Goal: Information Seeking & Learning: Learn about a topic

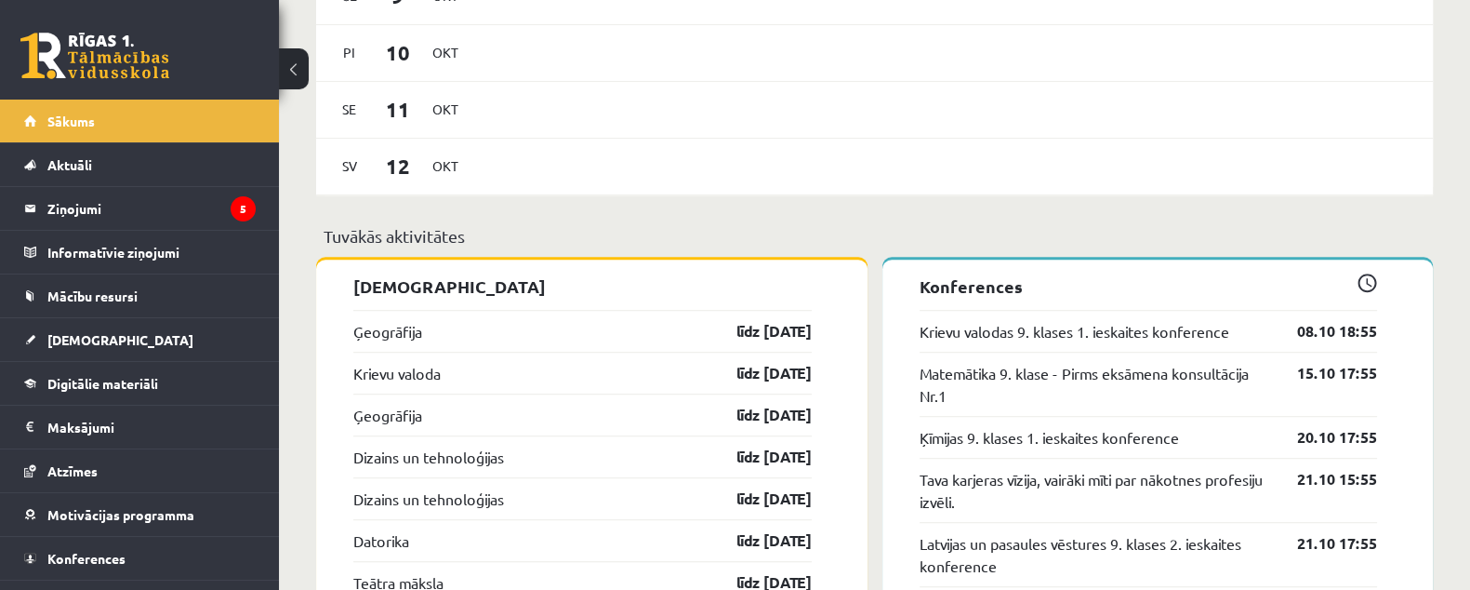
scroll to position [1859, 0]
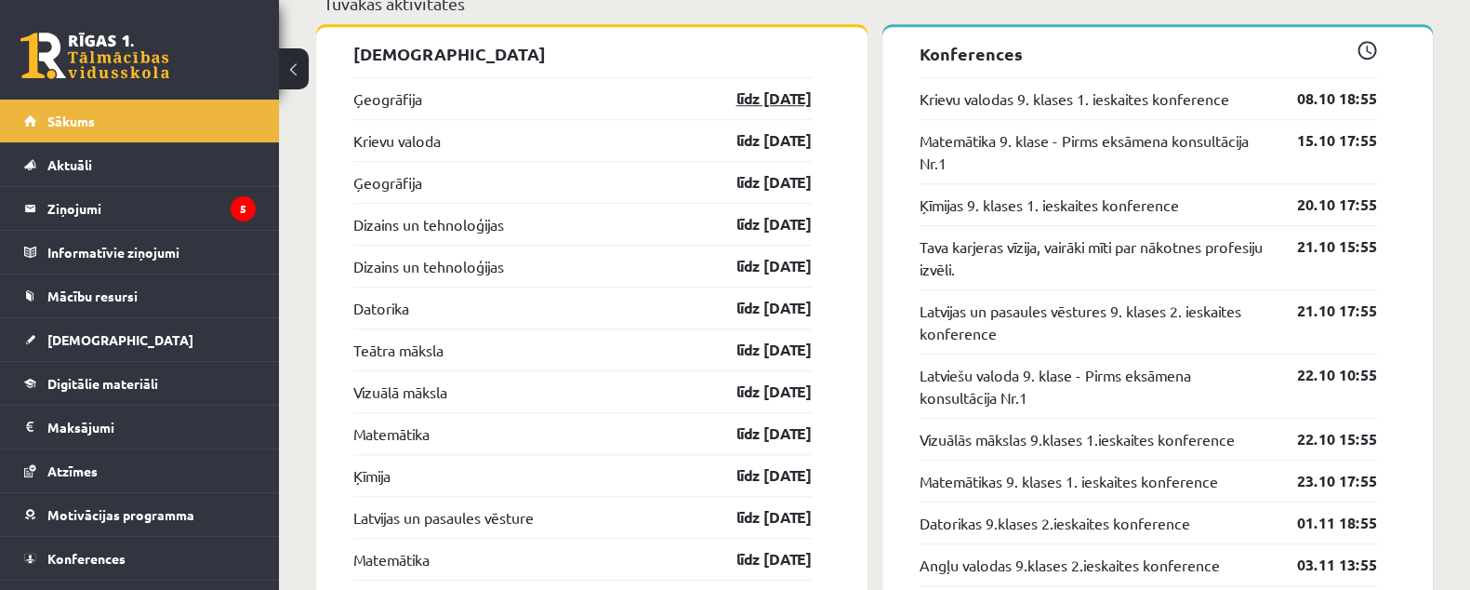
click at [784, 100] on link "līdz 15.10.25" at bounding box center [758, 98] width 108 height 22
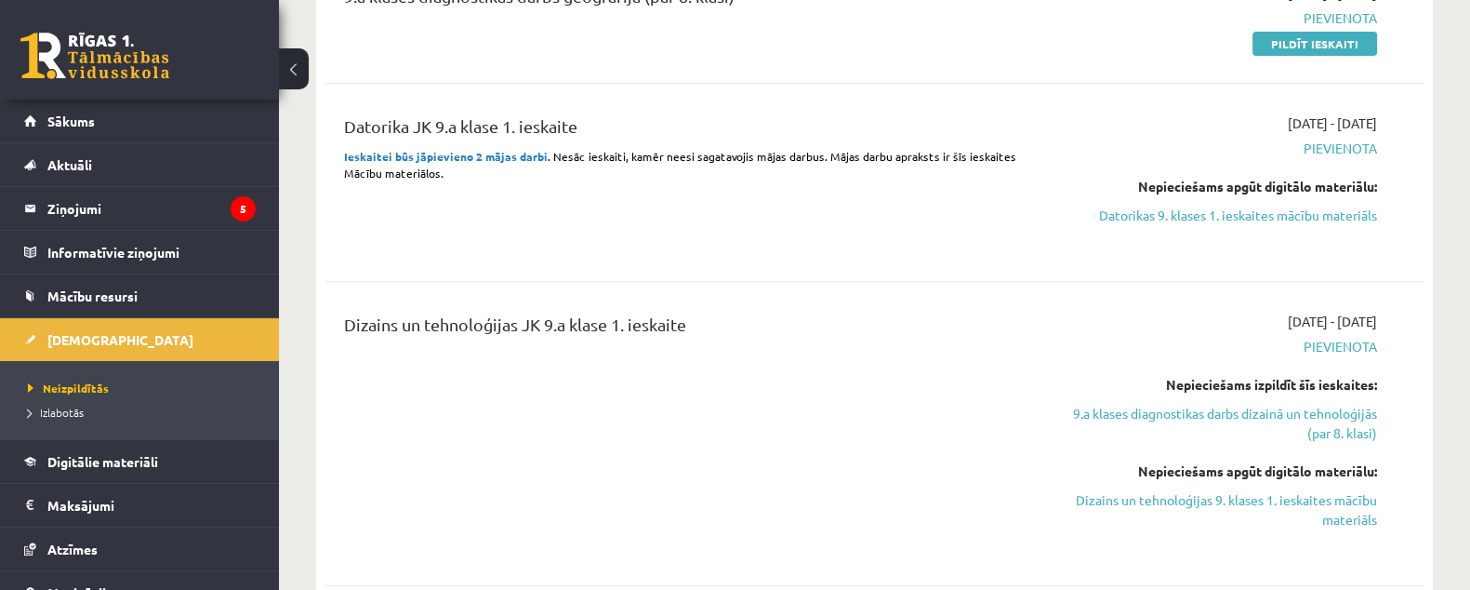
scroll to position [929, 0]
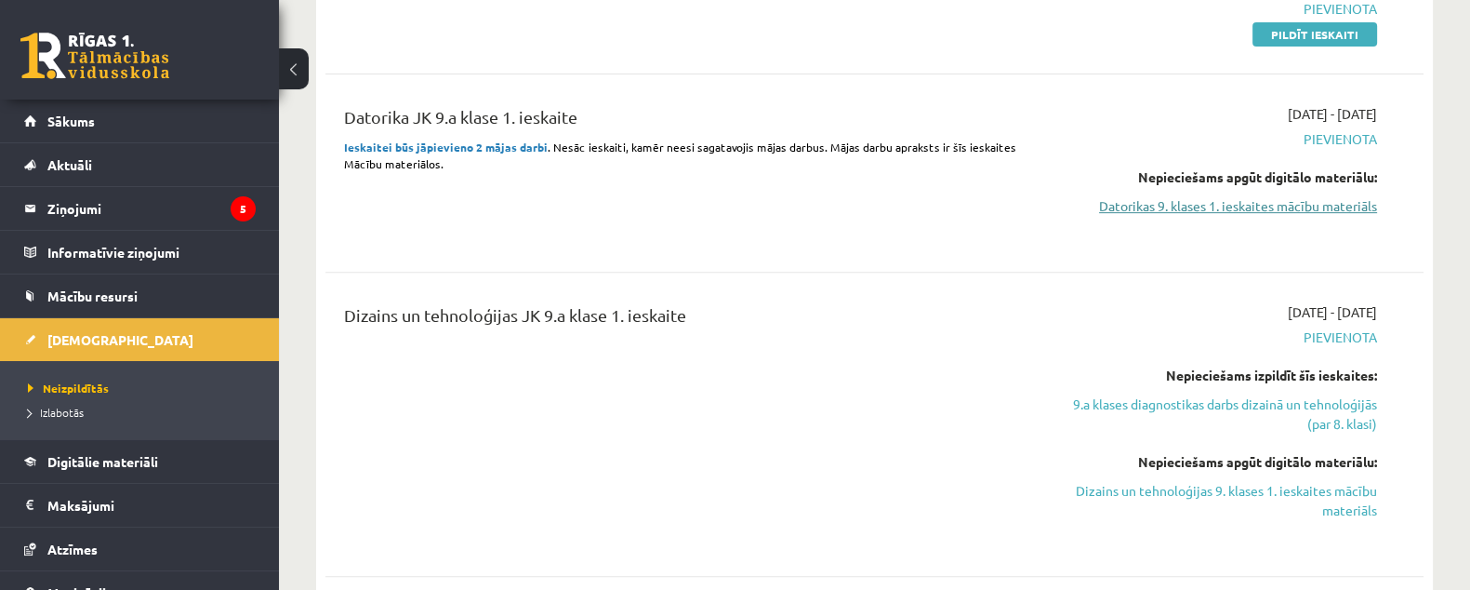
click at [1349, 214] on link "Datorikas 9. klases 1. ieskaites mācību materiāls" at bounding box center [1214, 206] width 325 height 20
drag, startPoint x: 1185, startPoint y: 268, endPoint x: 1164, endPoint y: 267, distance: 20.5
drag, startPoint x: 1164, startPoint y: 267, endPoint x: 750, endPoint y: 309, distance: 415.9
click at [750, 309] on div "Dizains un tehnoloģijas JK 9.a klase 1. ieskaite" at bounding box center [684, 319] width 680 height 34
click at [1315, 424] on link "9.a klases diagnostikas darbs dizainā un tehnoloģijās (par 8. klasi)" at bounding box center [1214, 413] width 325 height 39
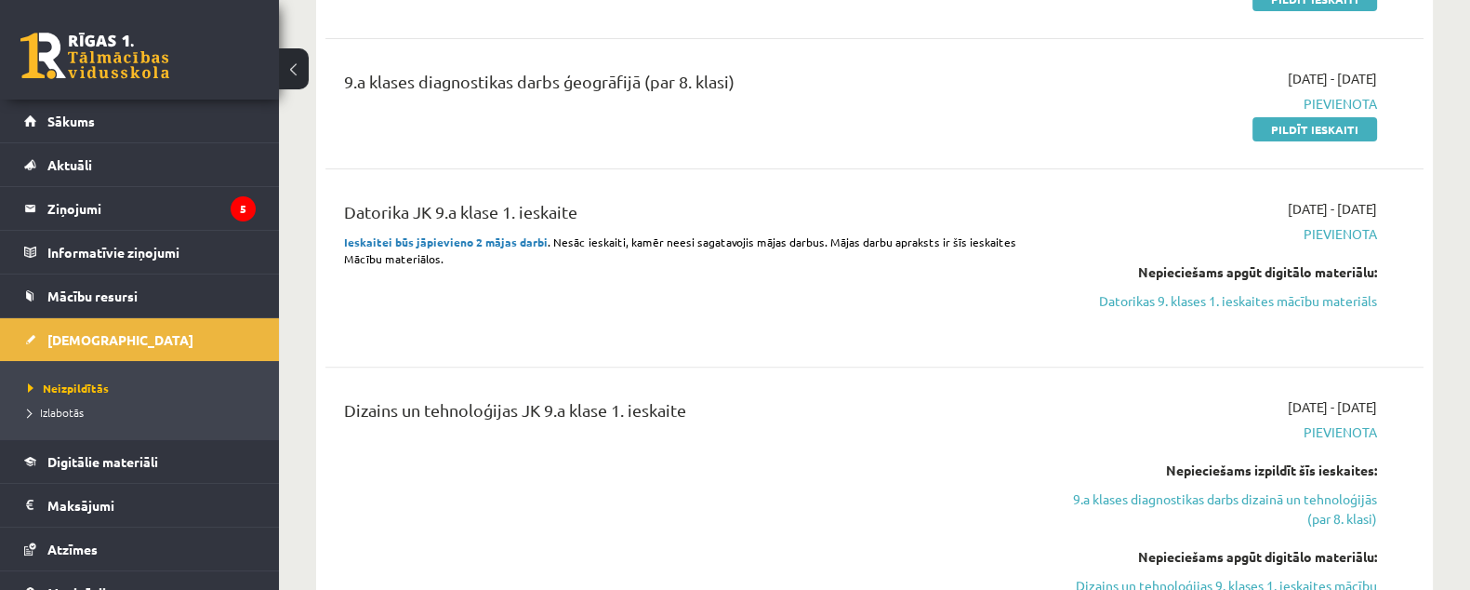
scroll to position [987, 0]
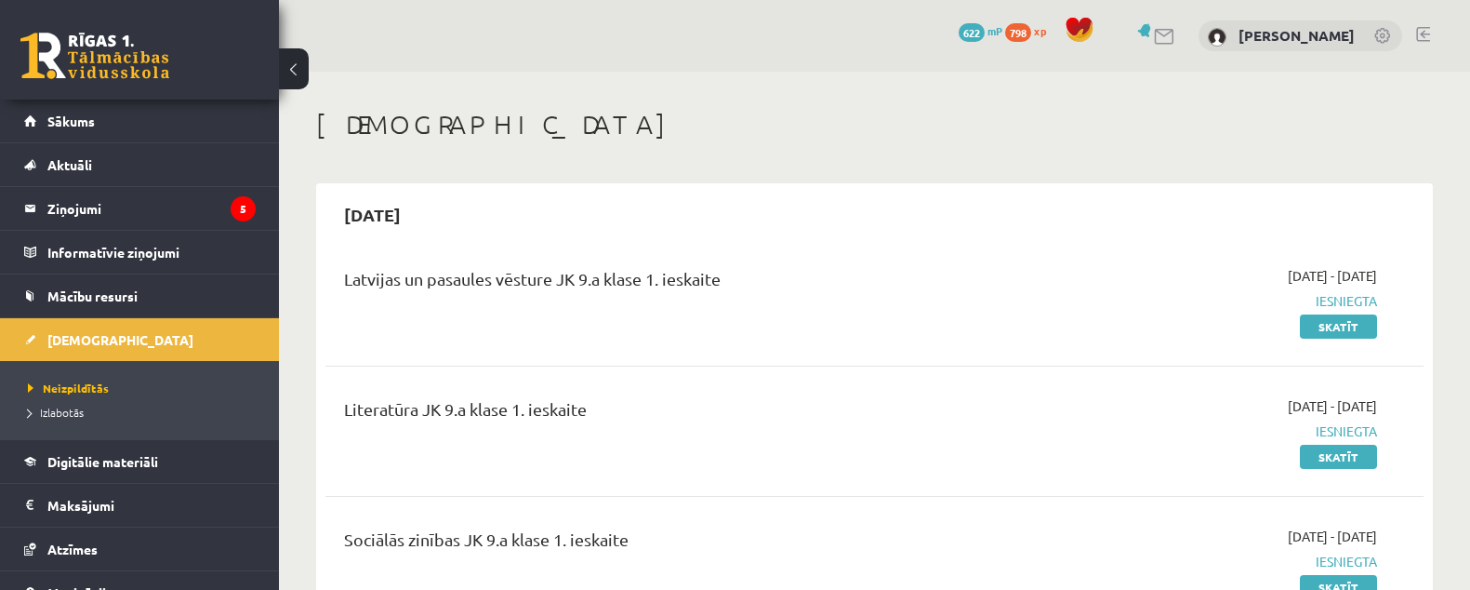
scroll to position [754, 0]
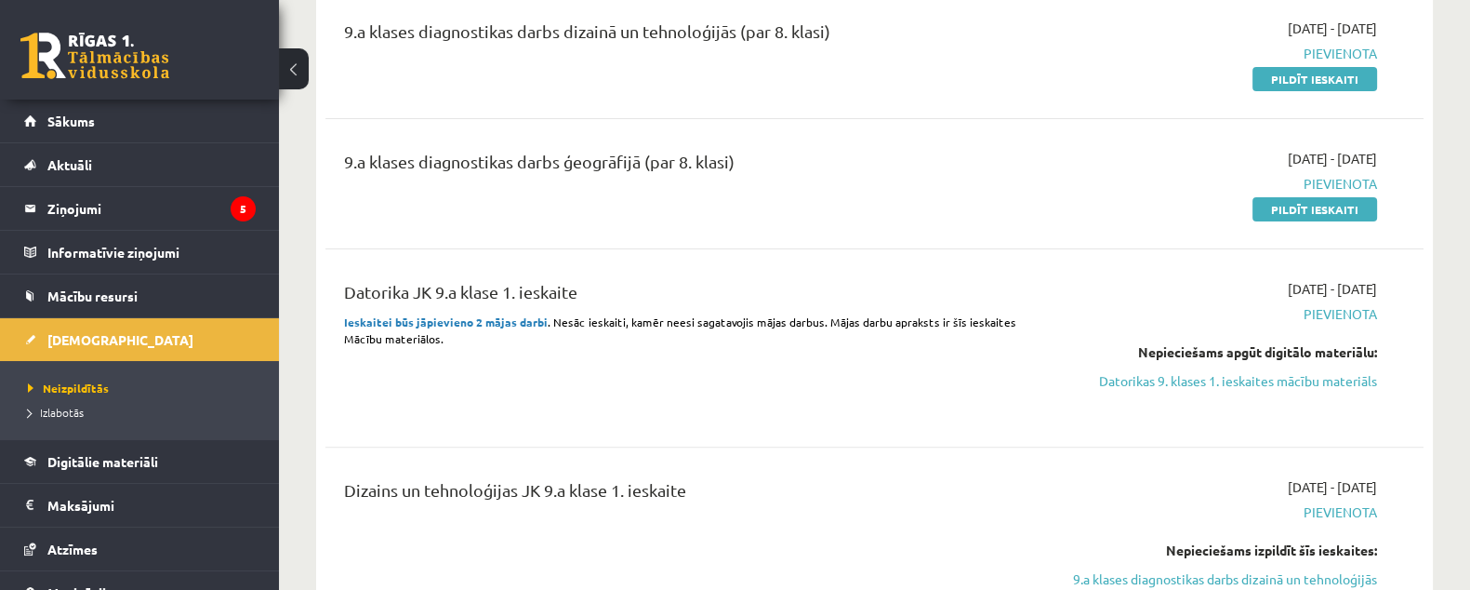
drag, startPoint x: 1204, startPoint y: 391, endPoint x: 843, endPoint y: 33, distance: 507.6
click at [1206, 391] on link "Datorikas 9. klases 1. ieskaites mācību materiāls" at bounding box center [1214, 381] width 325 height 20
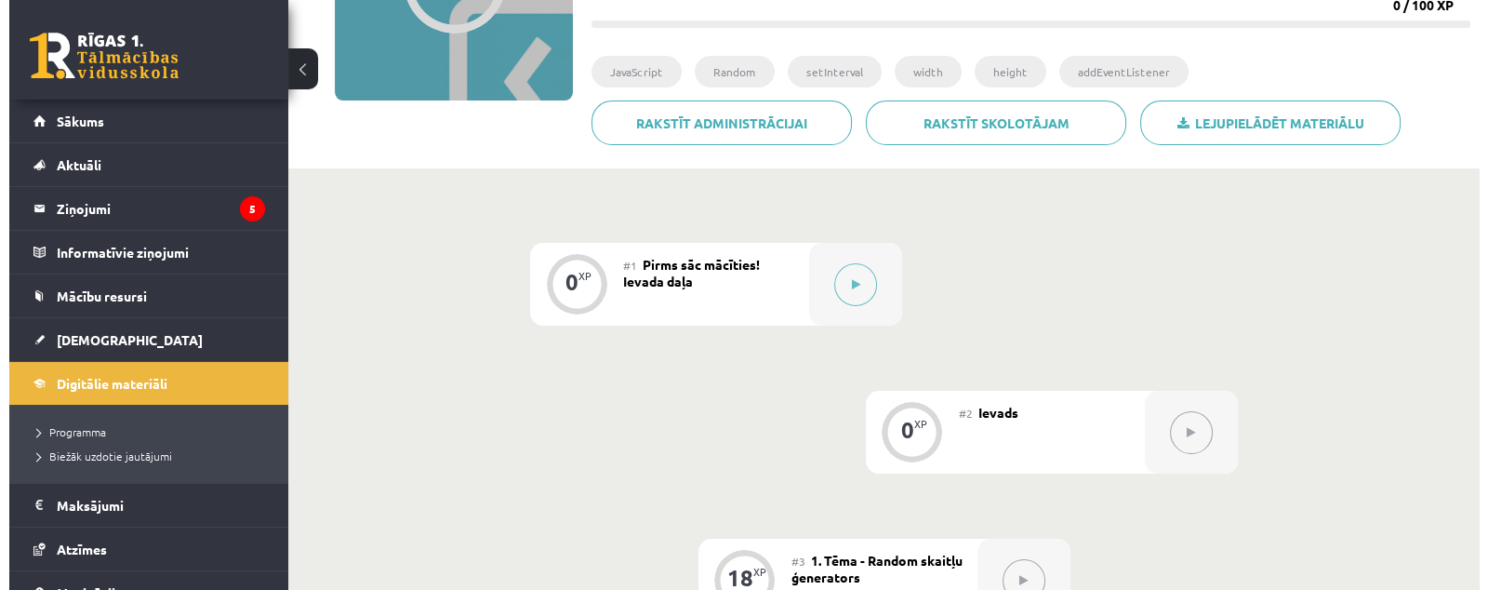
scroll to position [276, 0]
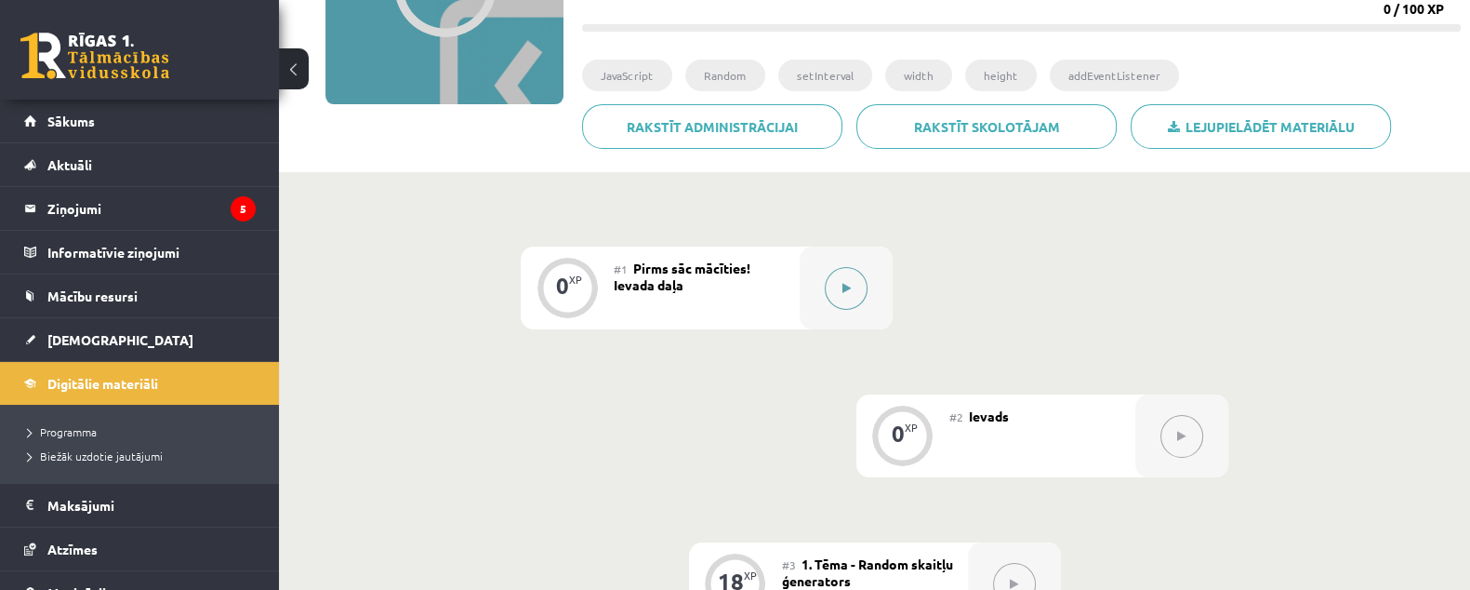
click at [846, 299] on button at bounding box center [846, 288] width 43 height 43
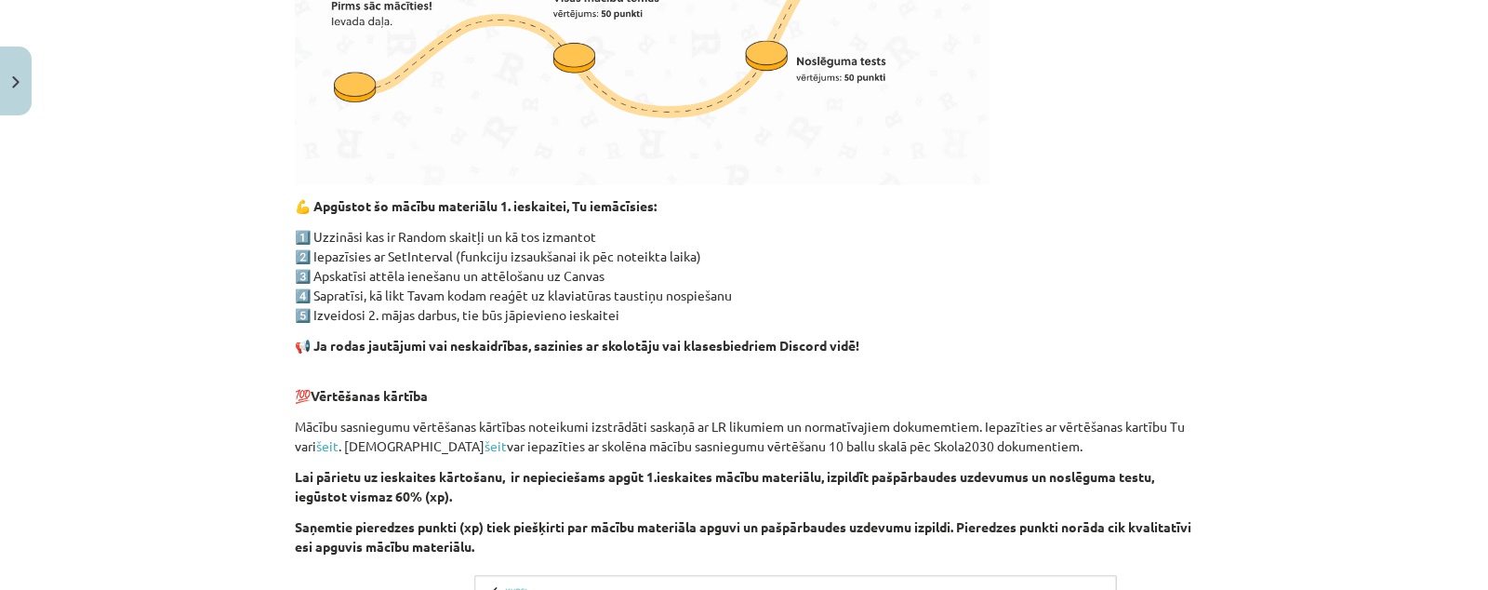
scroll to position [1273, 0]
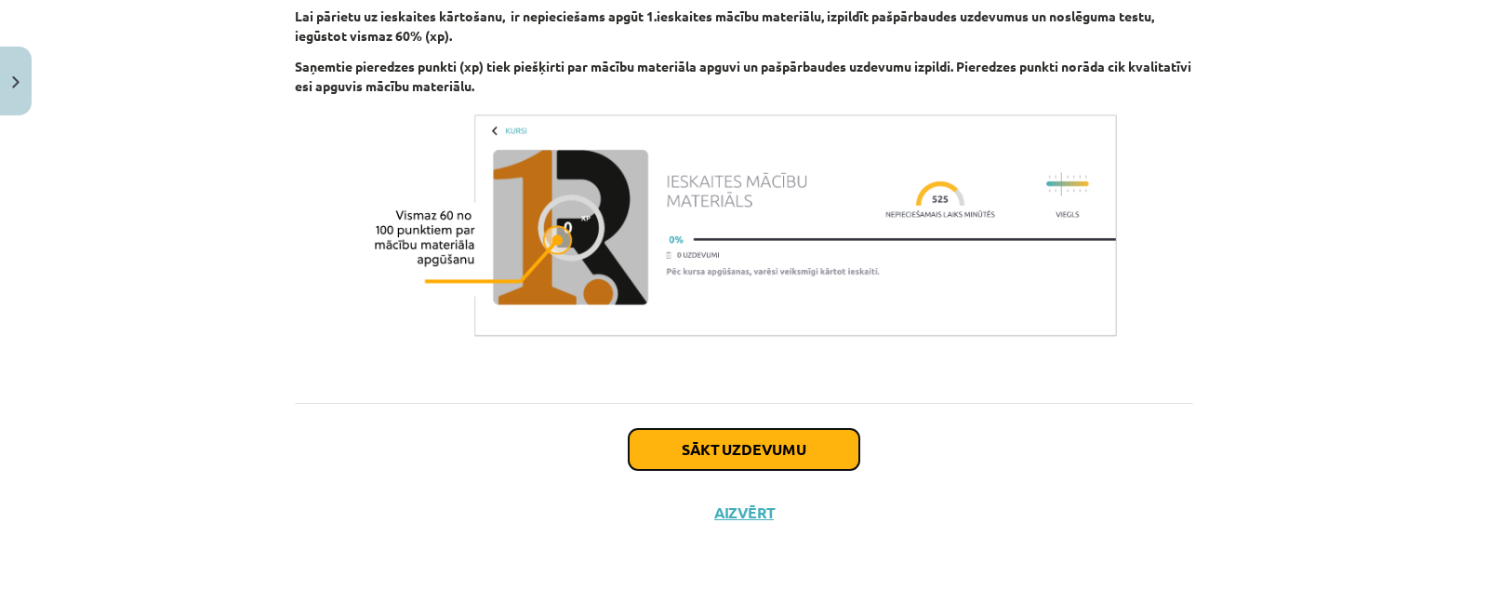
click at [800, 449] on button "Sākt uzdevumu" at bounding box center [744, 449] width 231 height 41
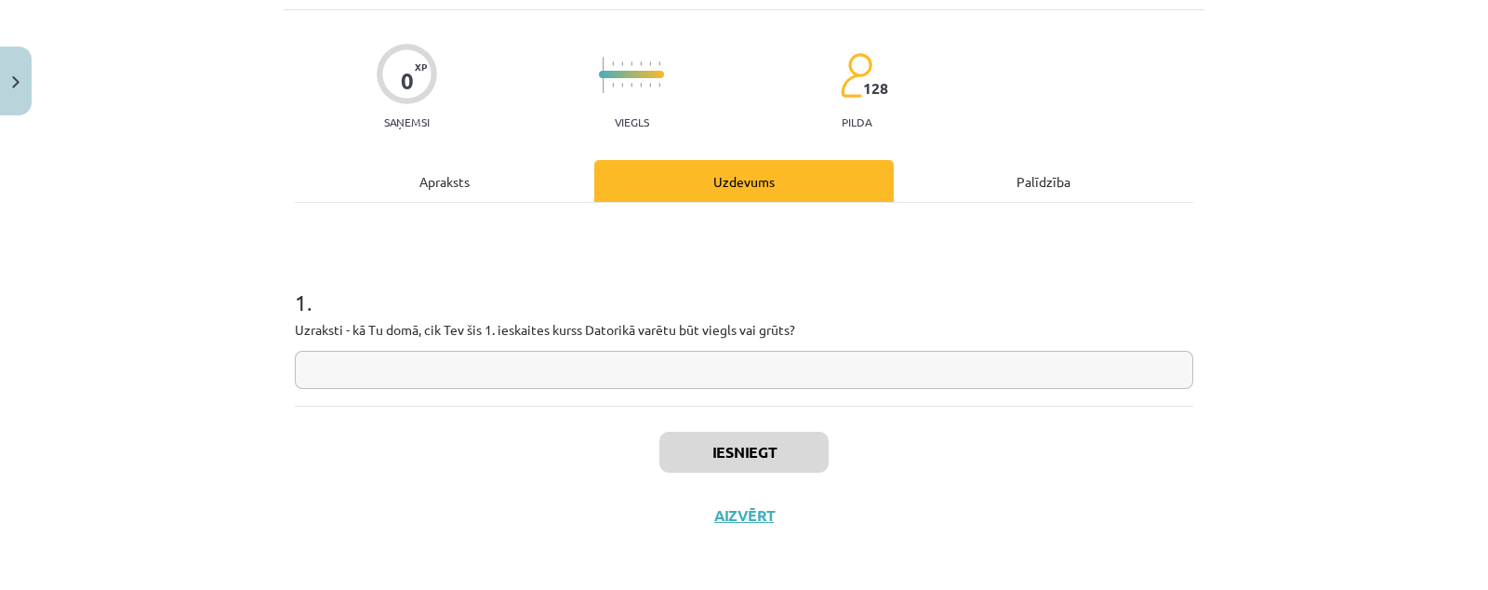
scroll to position [115, 0]
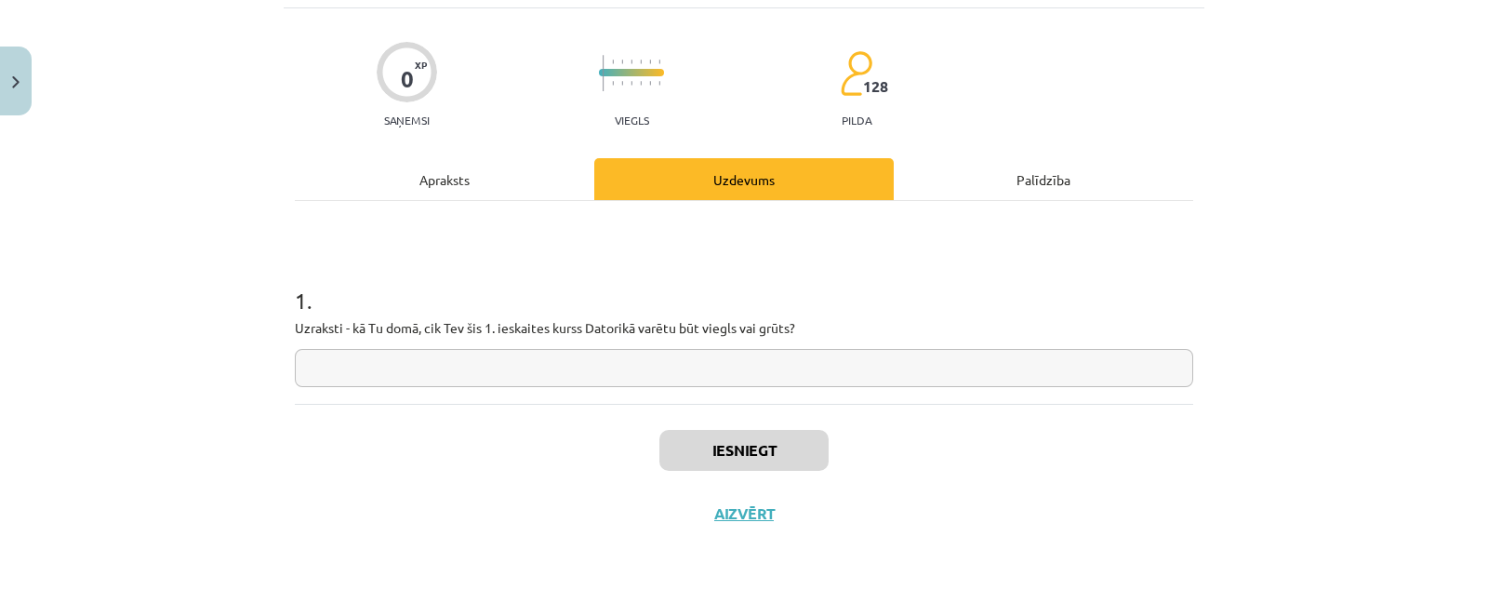
click at [772, 326] on p "Uzraksti - kā Tu domā, cik Tev šis 1. ieskaites kurss Datorikā varētu būt viegl…" at bounding box center [744, 328] width 898 height 20
click at [765, 367] on input "text" at bounding box center [744, 368] width 898 height 38
type input "*****"
click at [750, 454] on button "Iesniegt" at bounding box center [743, 450] width 169 height 41
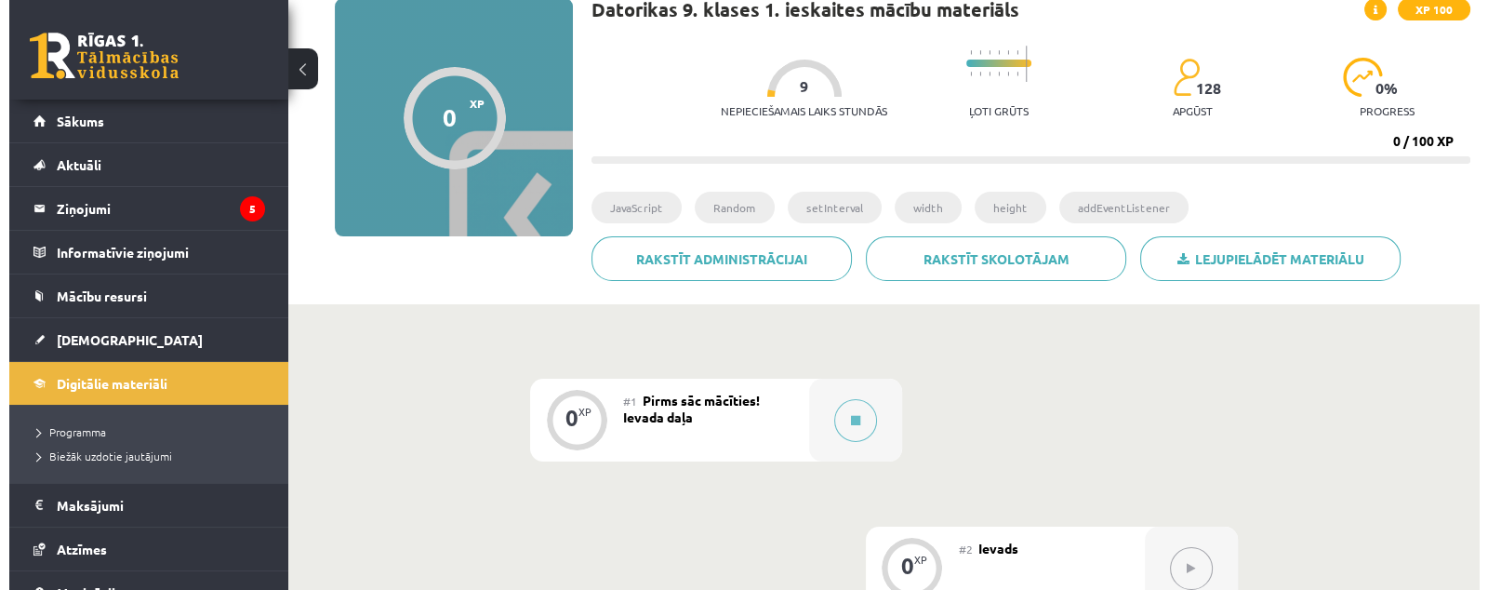
scroll to position [349, 0]
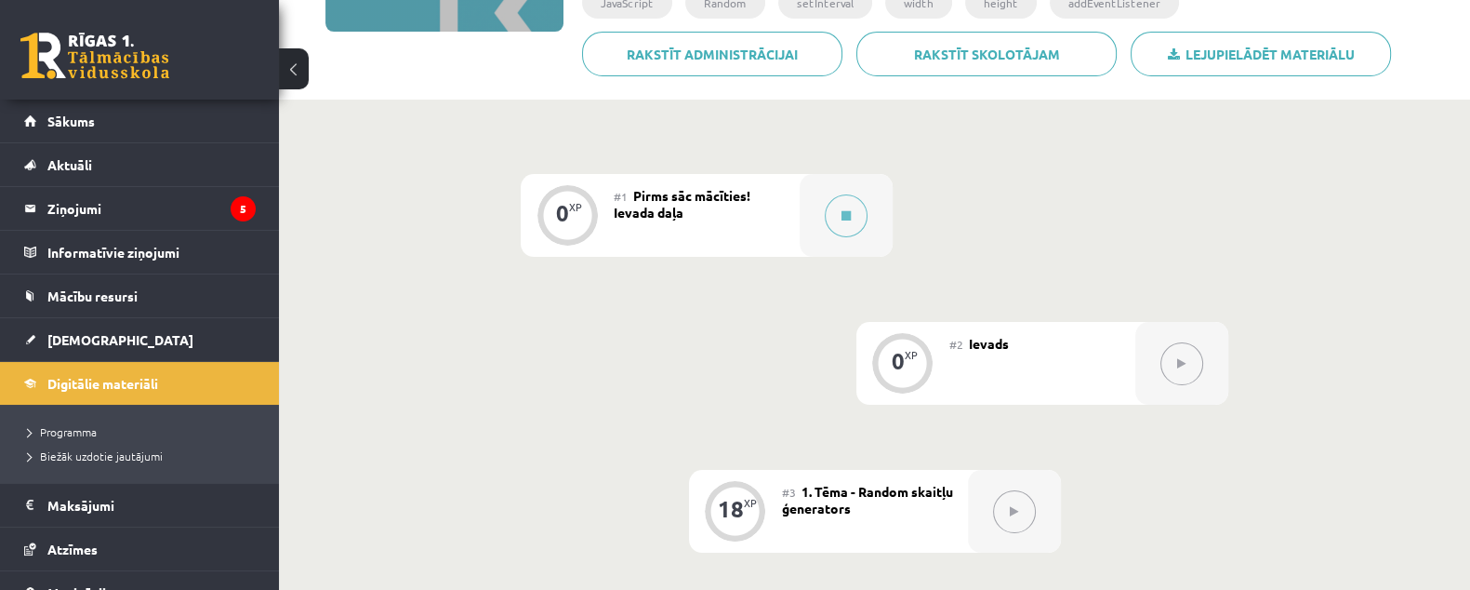
click at [1185, 378] on button at bounding box center [1182, 363] width 43 height 43
click at [834, 233] on button at bounding box center [846, 215] width 43 height 43
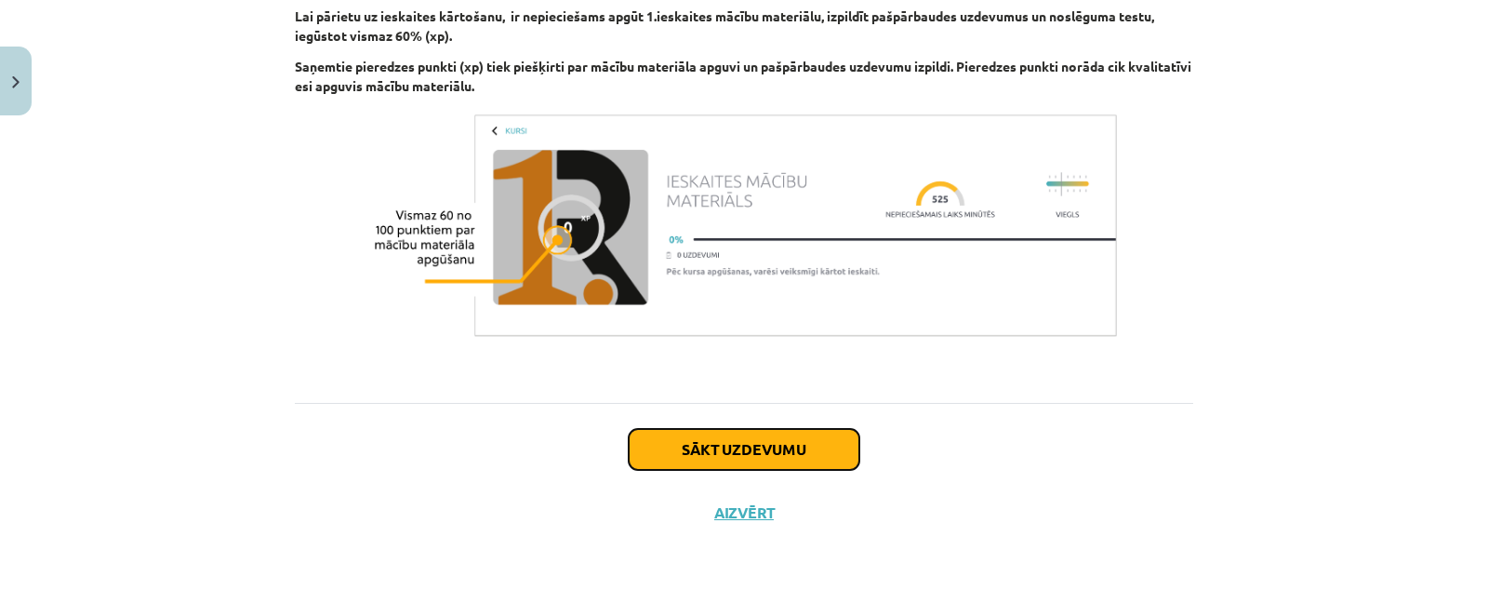
click at [804, 448] on button "Sākt uzdevumu" at bounding box center [744, 449] width 231 height 41
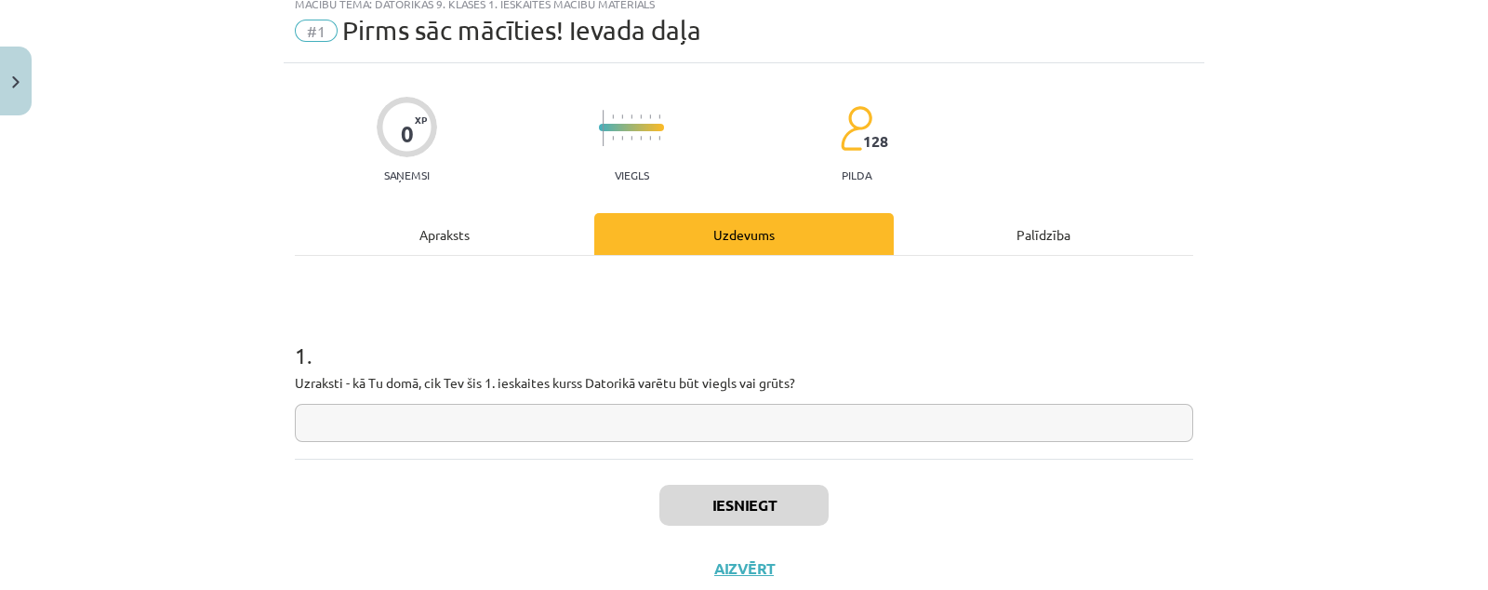
scroll to position [46, 0]
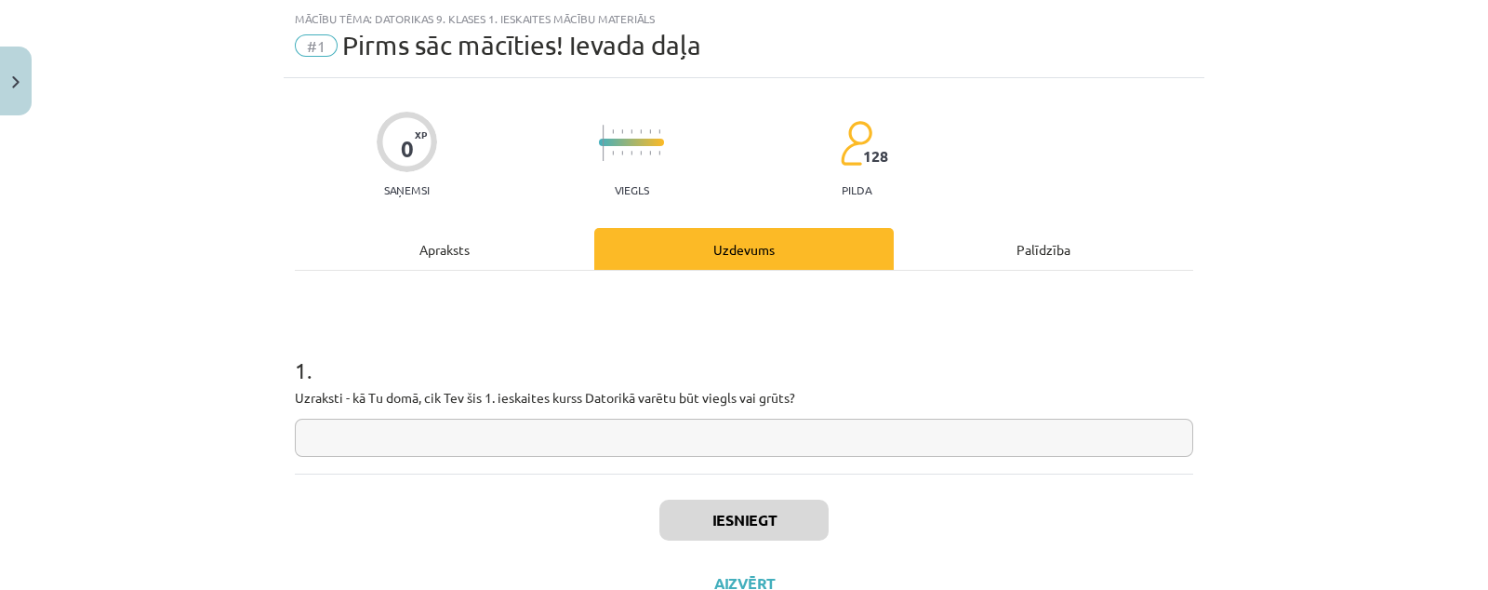
click at [795, 433] on input "text" at bounding box center [744, 437] width 898 height 38
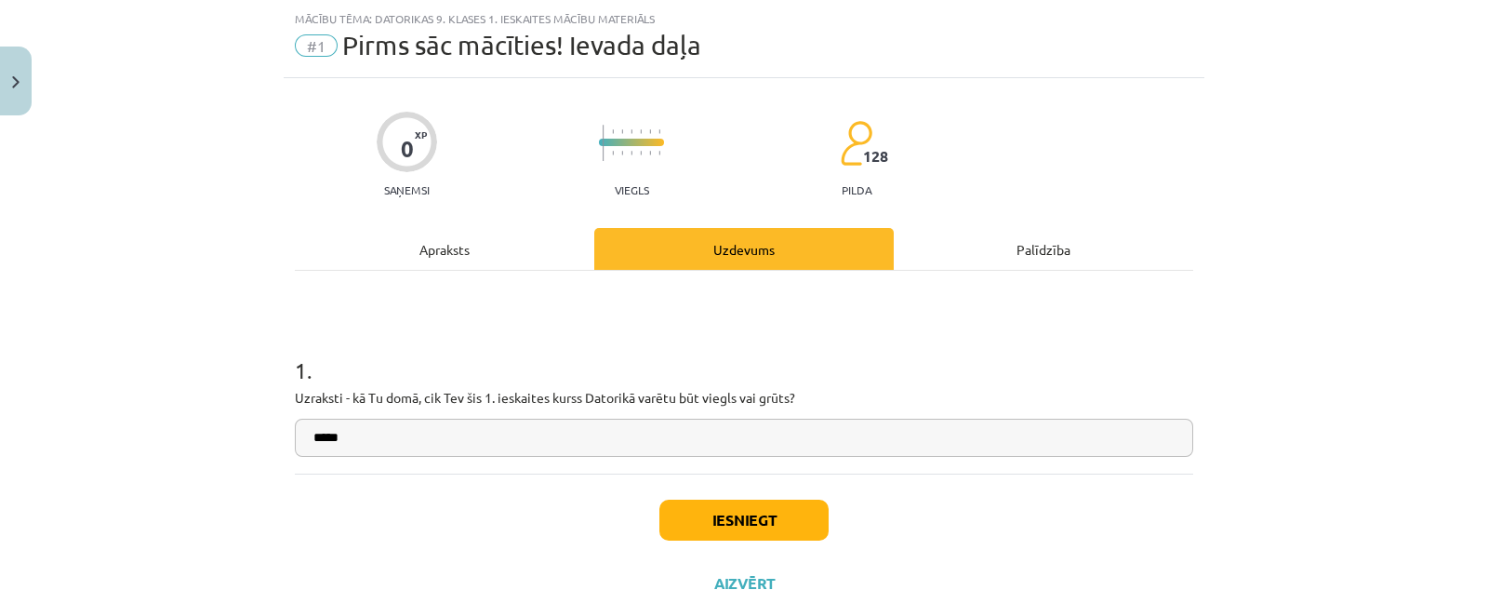
type input "*****"
click at [761, 507] on button "Iesniegt" at bounding box center [743, 519] width 169 height 41
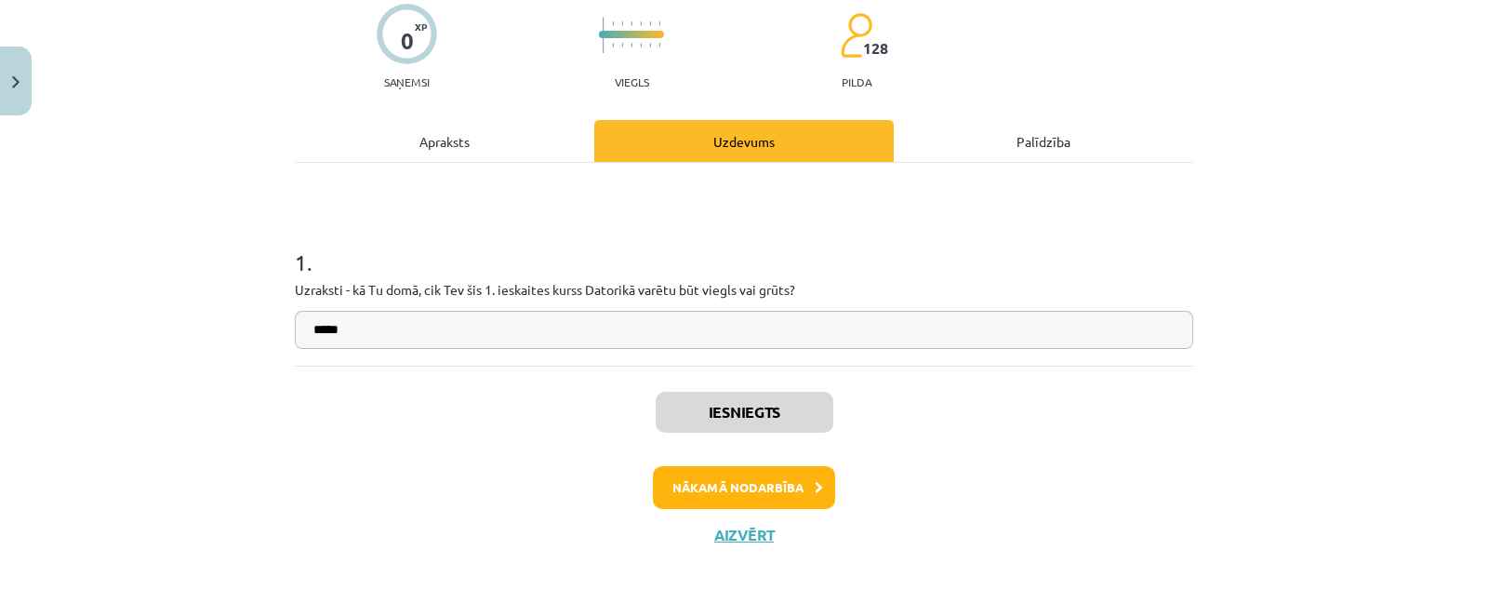
scroll to position [175, 0]
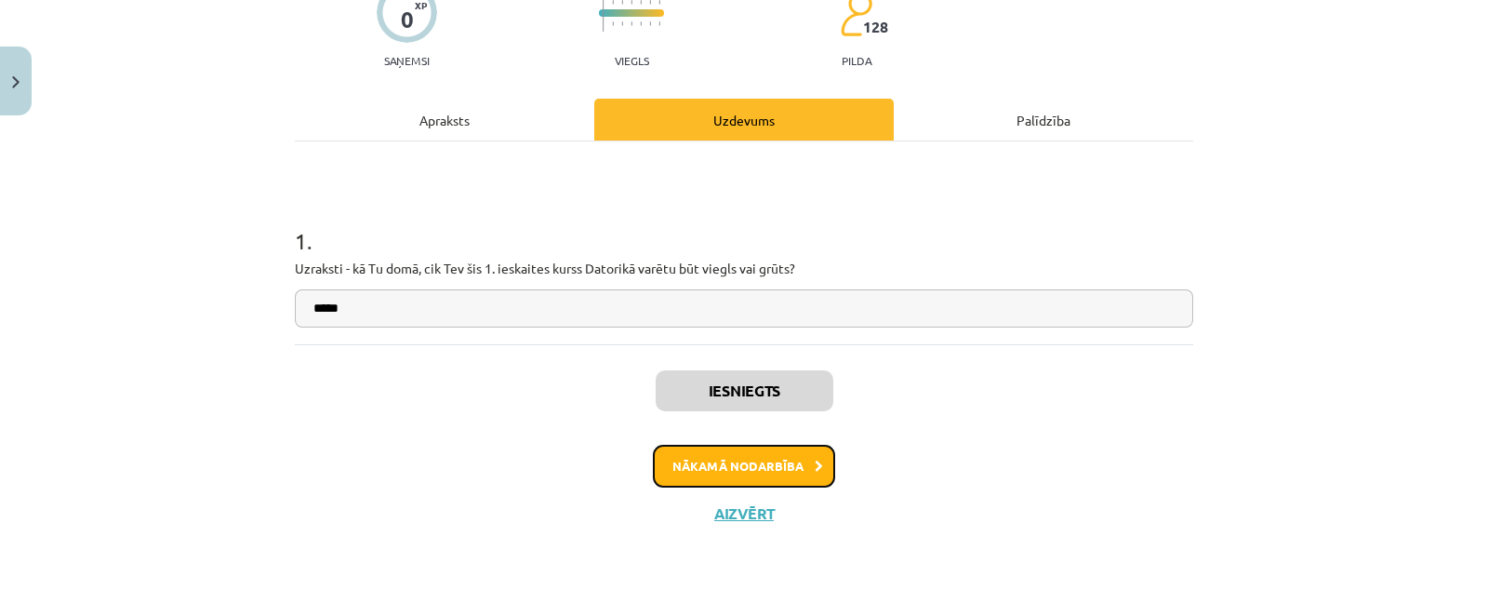
click at [815, 467] on icon at bounding box center [819, 466] width 8 height 12
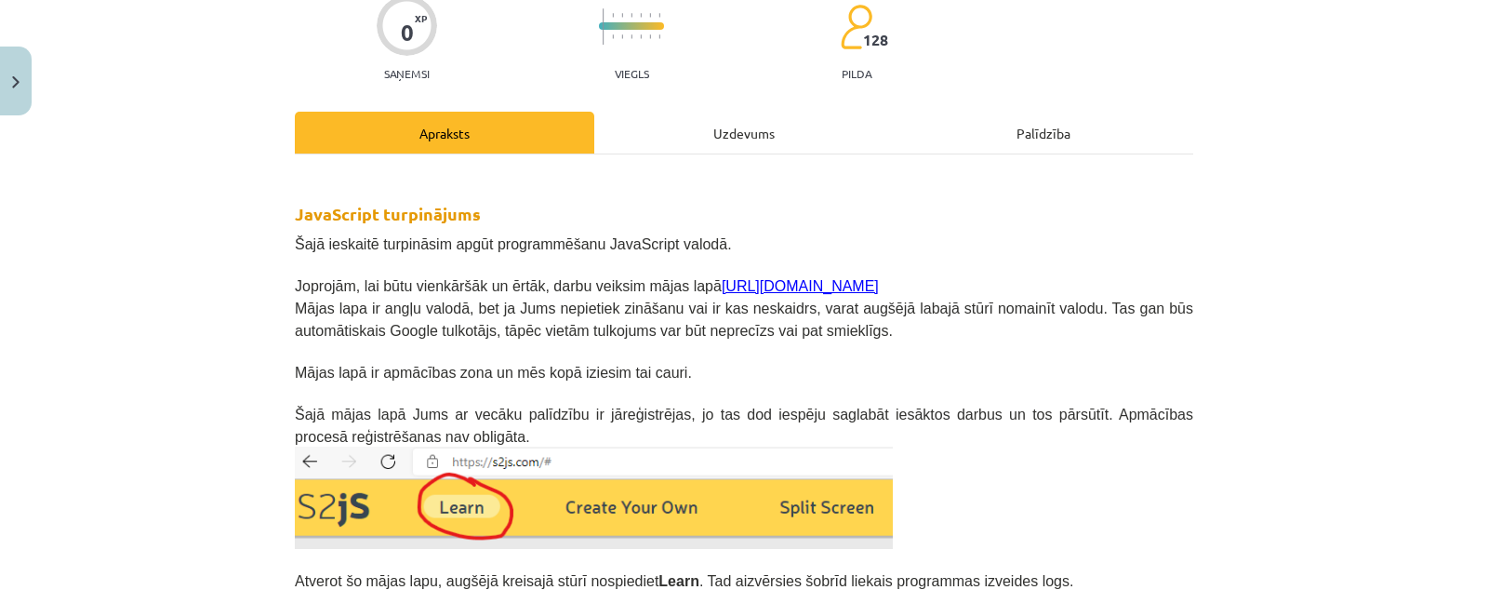
scroll to position [46, 0]
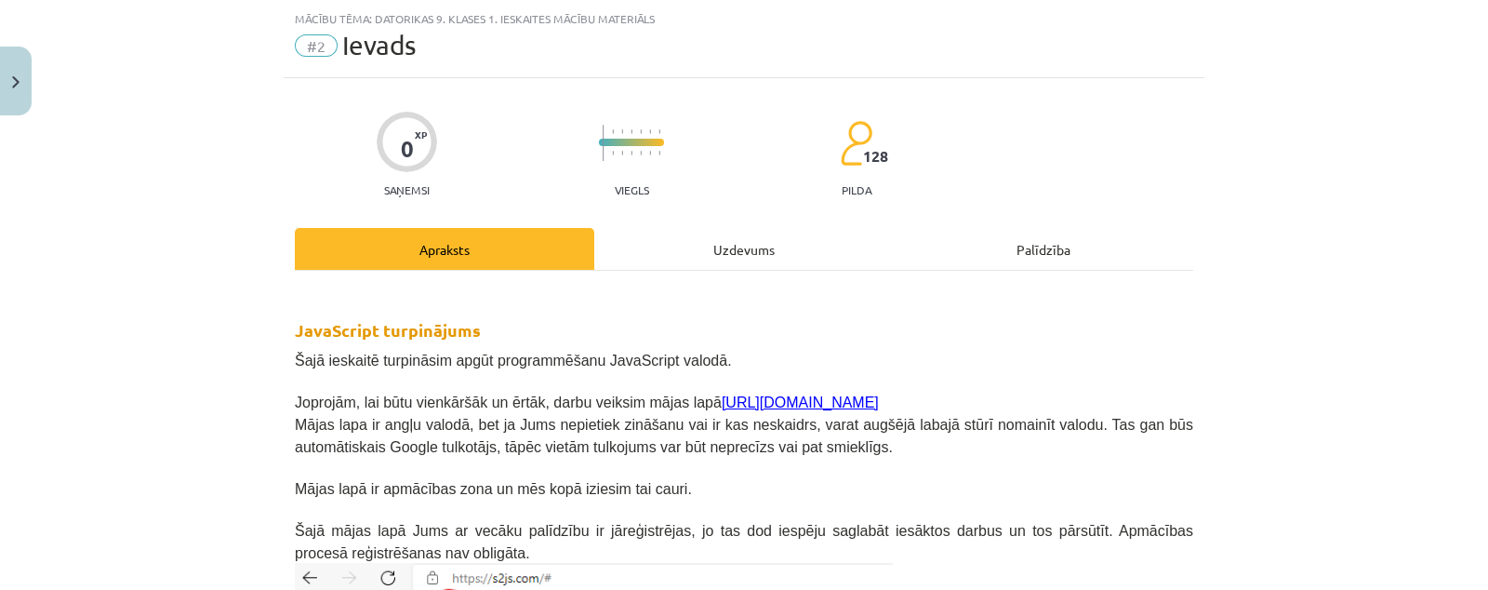
click at [766, 229] on div "Uzdevums" at bounding box center [743, 249] width 299 height 42
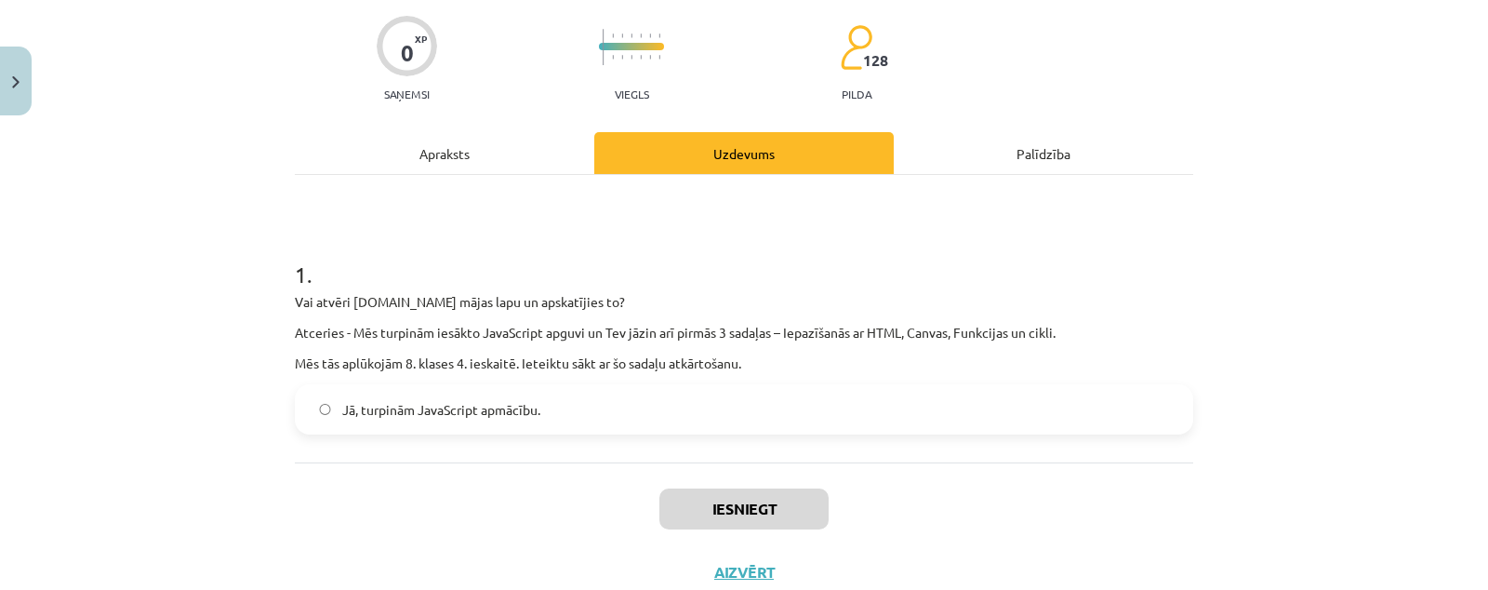
scroll to position [200, 0]
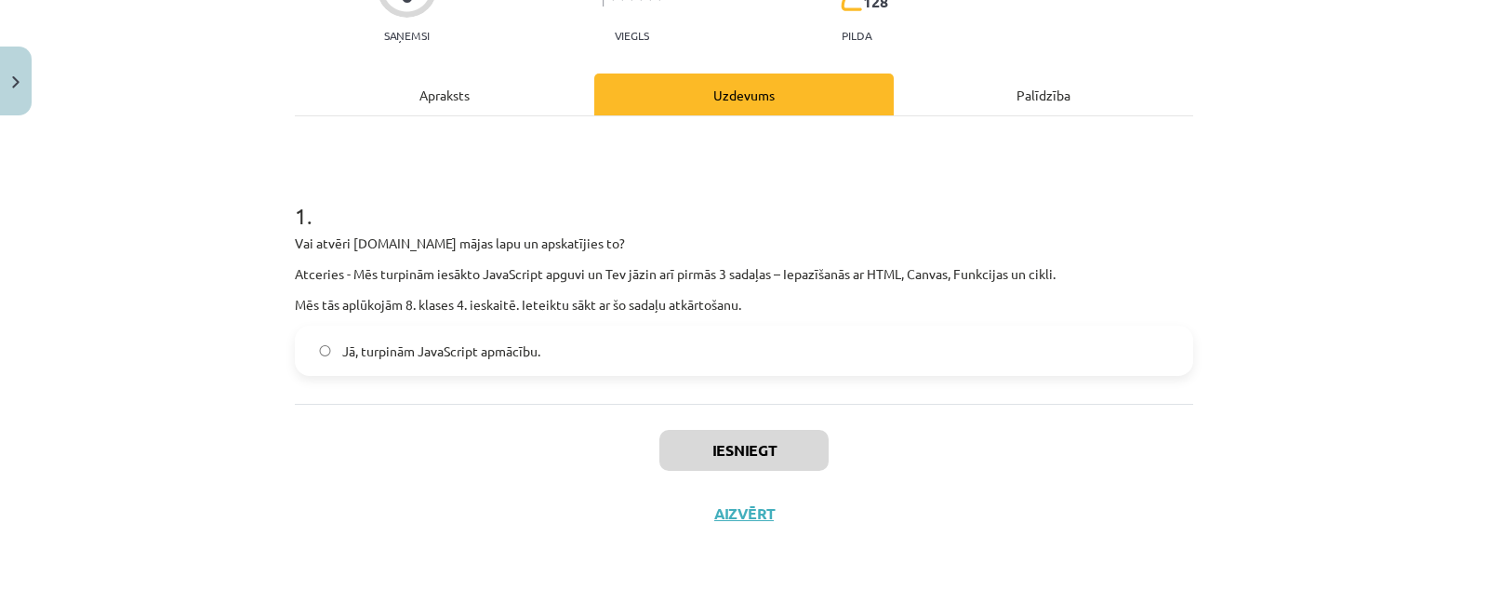
click at [697, 349] on label "Jā, turpinām JavaScript apmācību." at bounding box center [744, 350] width 895 height 46
click at [738, 444] on button "Iesniegt" at bounding box center [743, 450] width 169 height 41
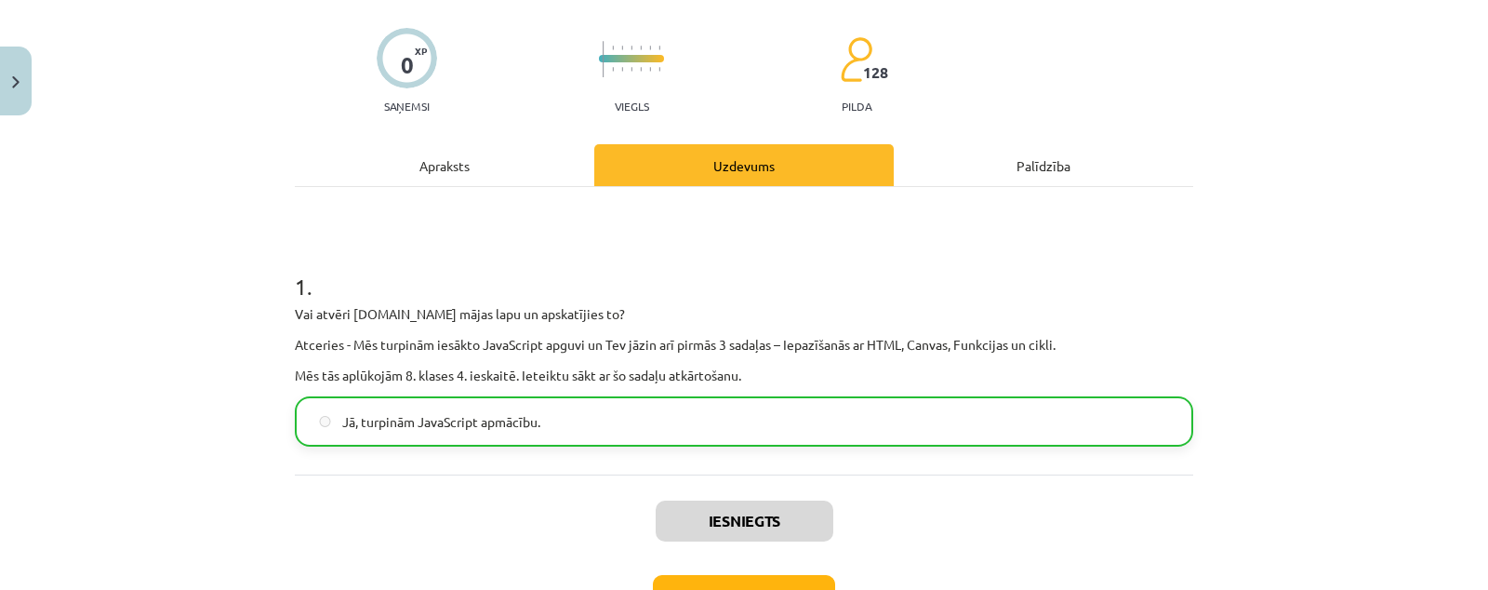
scroll to position [0, 0]
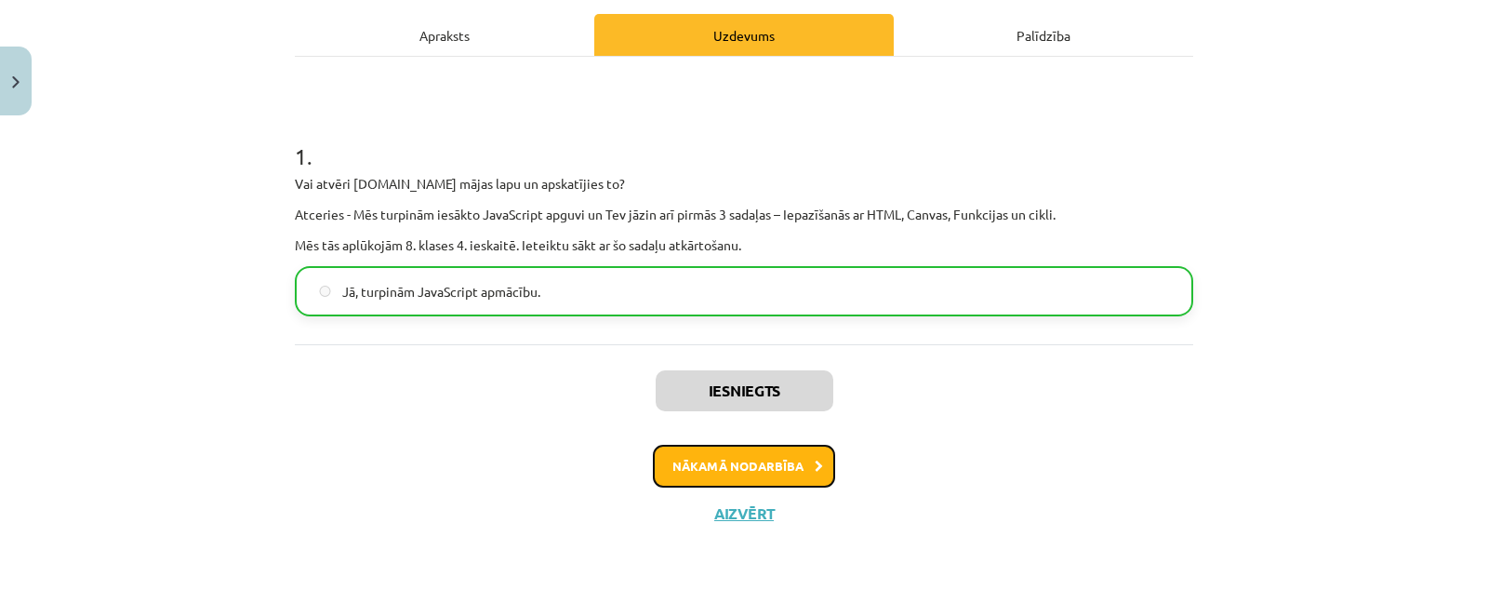
click at [729, 463] on button "Nākamā nodarbība" at bounding box center [744, 465] width 182 height 43
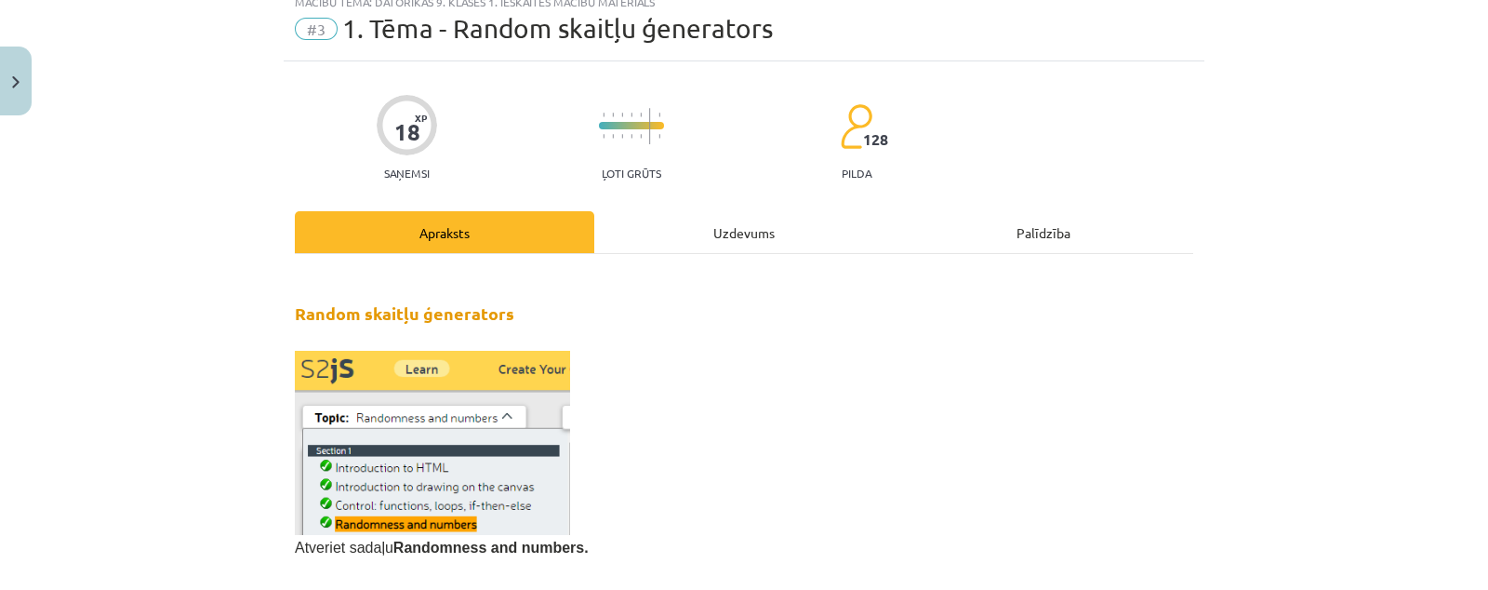
scroll to position [46, 0]
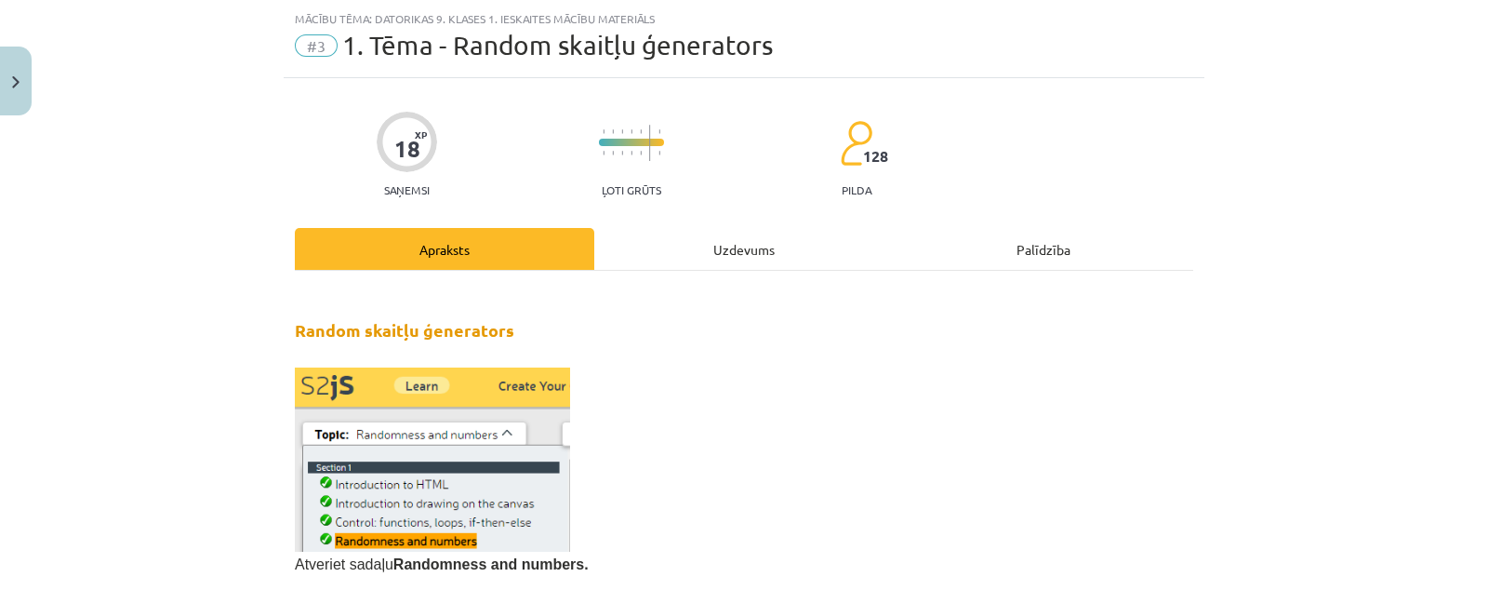
click at [719, 256] on div "Uzdevums" at bounding box center [743, 249] width 299 height 42
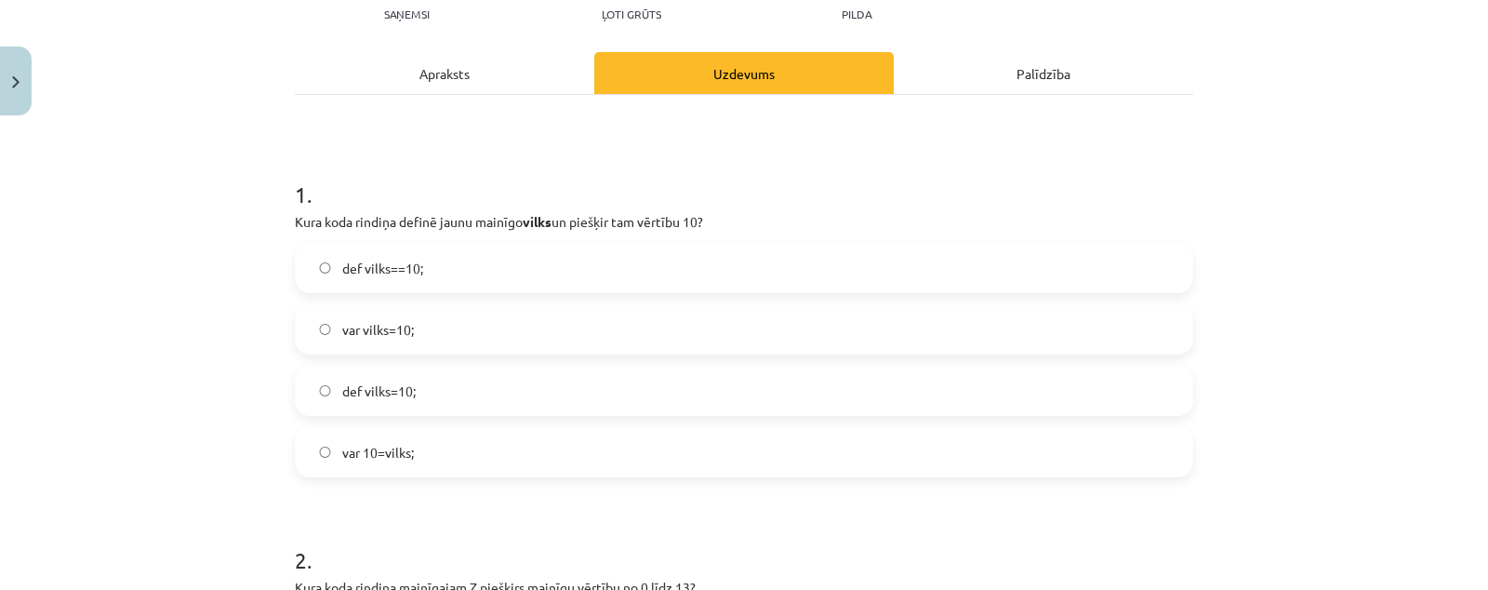
scroll to position [232, 0]
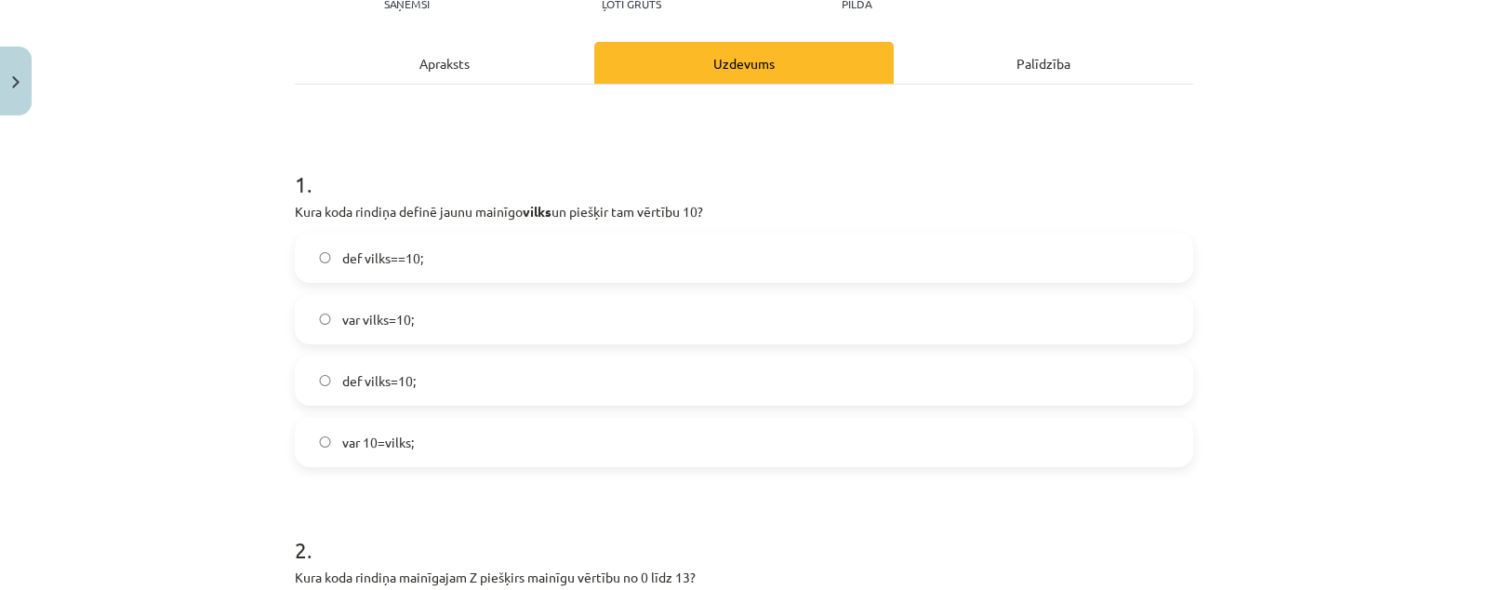
click at [500, 329] on label "var vilks=10;" at bounding box center [744, 319] width 895 height 46
click at [488, 448] on label "var 10=vilks;" at bounding box center [744, 441] width 895 height 46
click at [477, 395] on label "def vilks=10;" at bounding box center [744, 380] width 895 height 46
click at [476, 323] on label "var vilks=10;" at bounding box center [744, 319] width 895 height 46
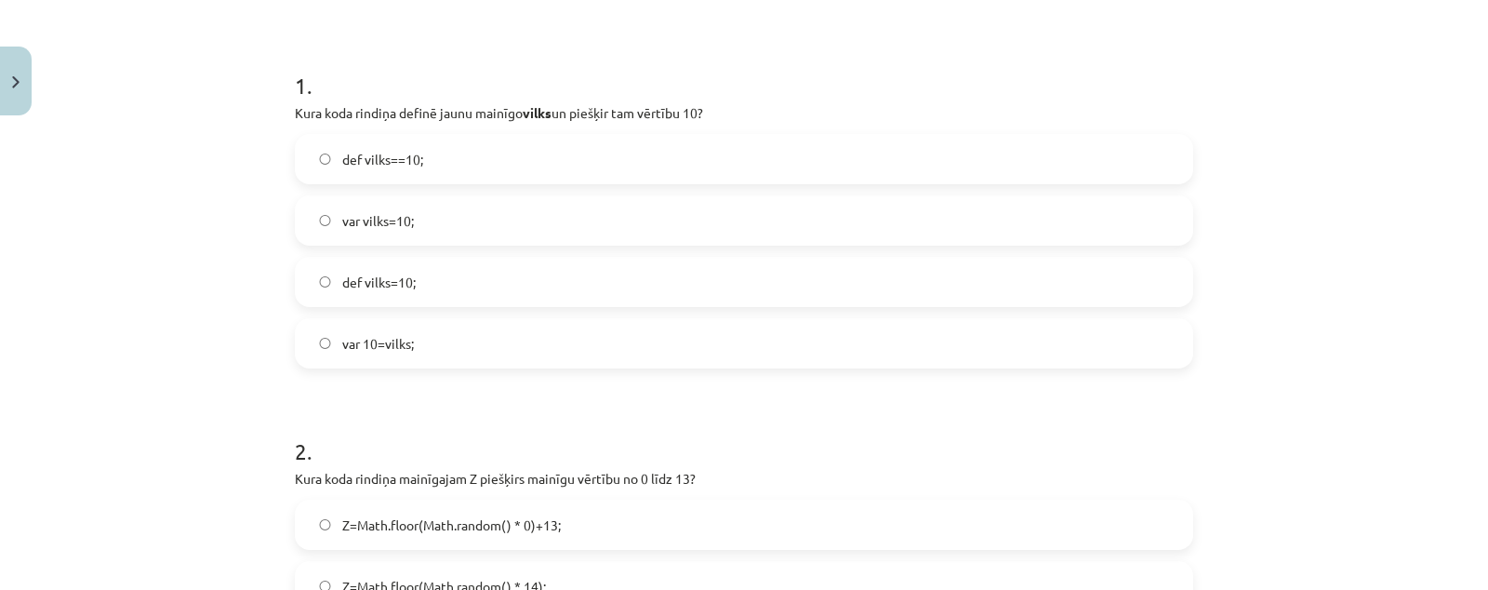
scroll to position [349, 0]
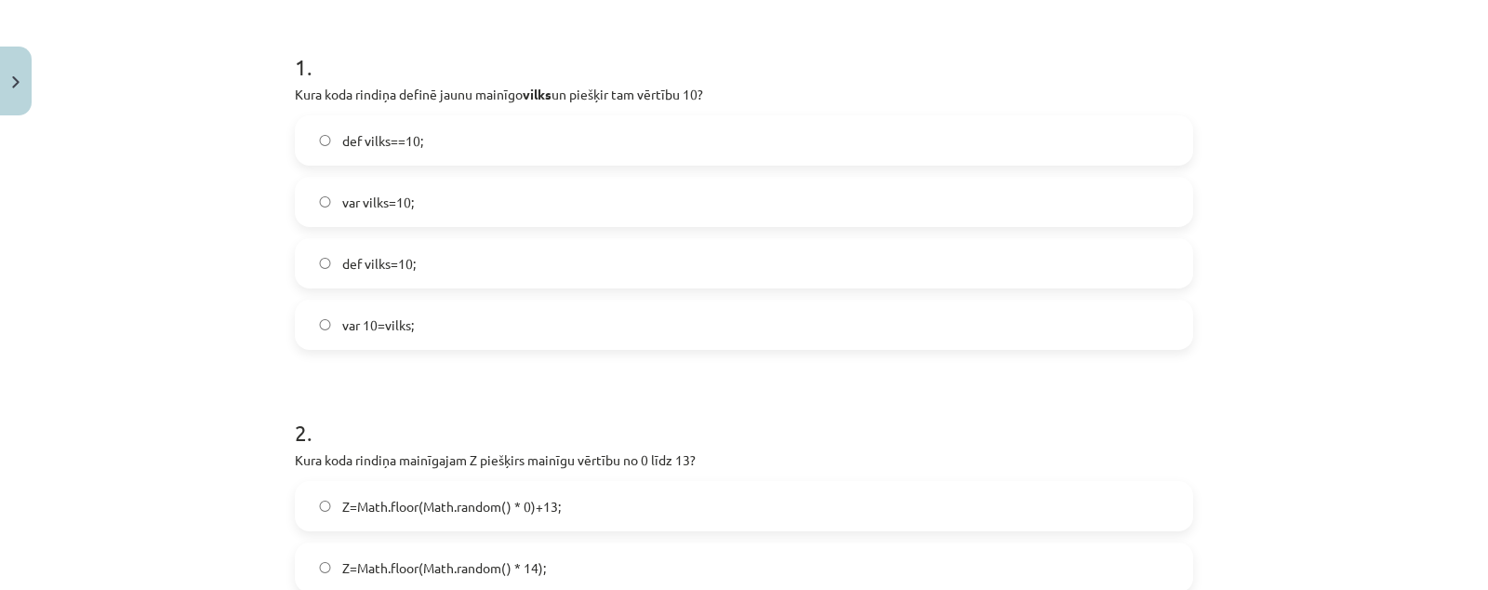
click at [465, 260] on label "def vilks=10;" at bounding box center [744, 263] width 895 height 46
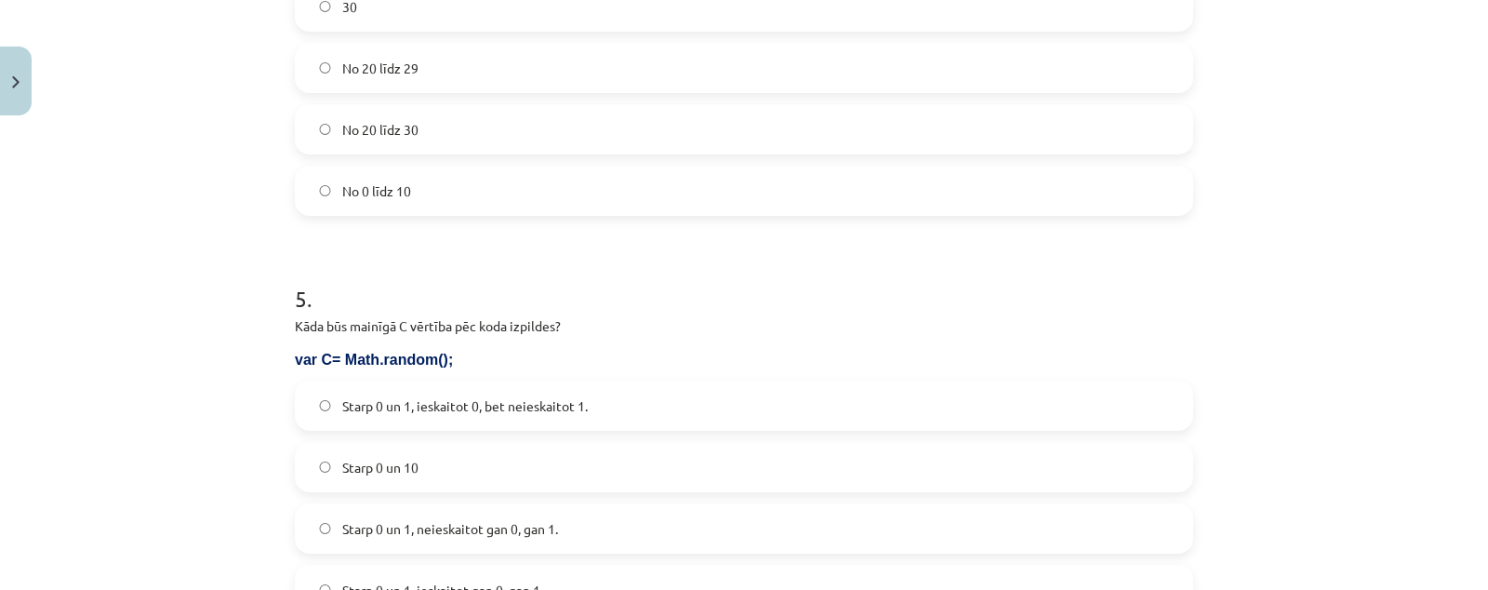
scroll to position [2052, 0]
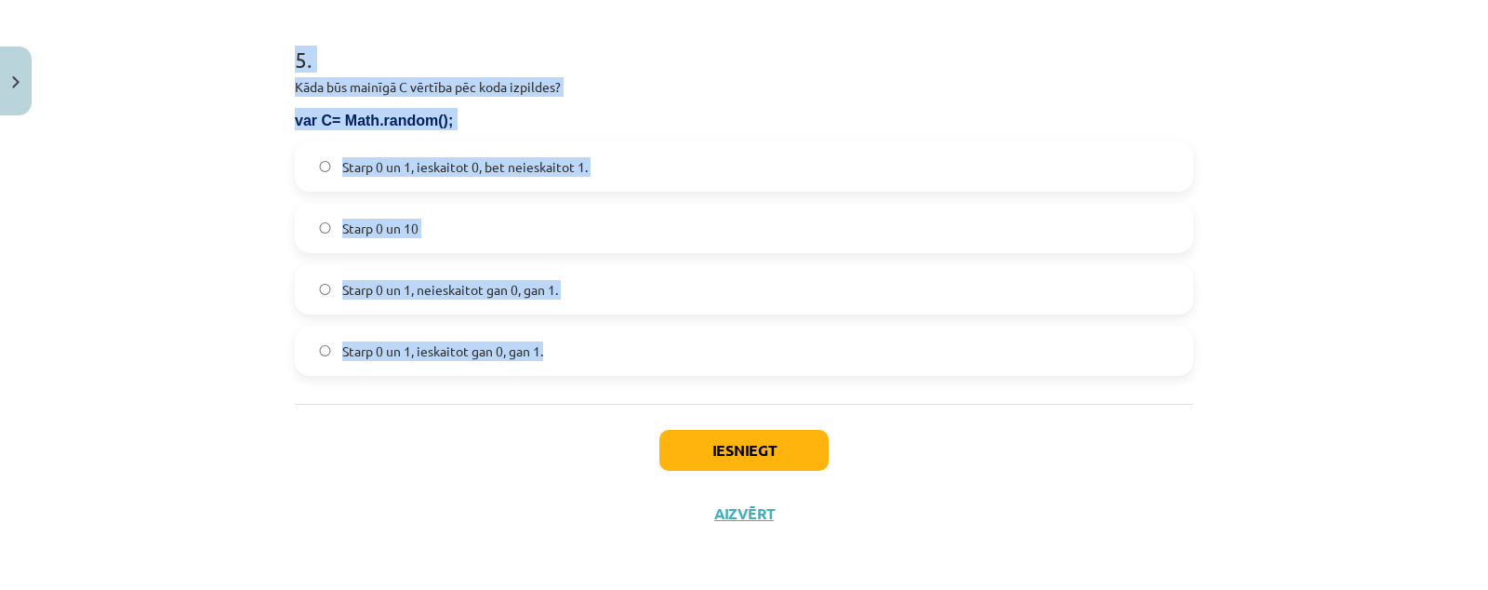
drag, startPoint x: 258, startPoint y: 84, endPoint x: 559, endPoint y: 326, distance: 386.9
click at [608, 341] on div "Mācību tēma: Datorikas 9. klases 1. ieskaites mācību materiāls #3 1. Tēma - Ran…" at bounding box center [744, 295] width 1488 height 590
copy form "2 . Kura koda rindiņa mainīgajam Z piešķirs mainīgu vērtību no 0 līdz 13? Z=Mat…"
click at [146, 212] on div "Mācību tēma: Datorikas 9. klases 1. ieskaites mācību materiāls #3 1. Tēma - Ran…" at bounding box center [744, 295] width 1488 height 590
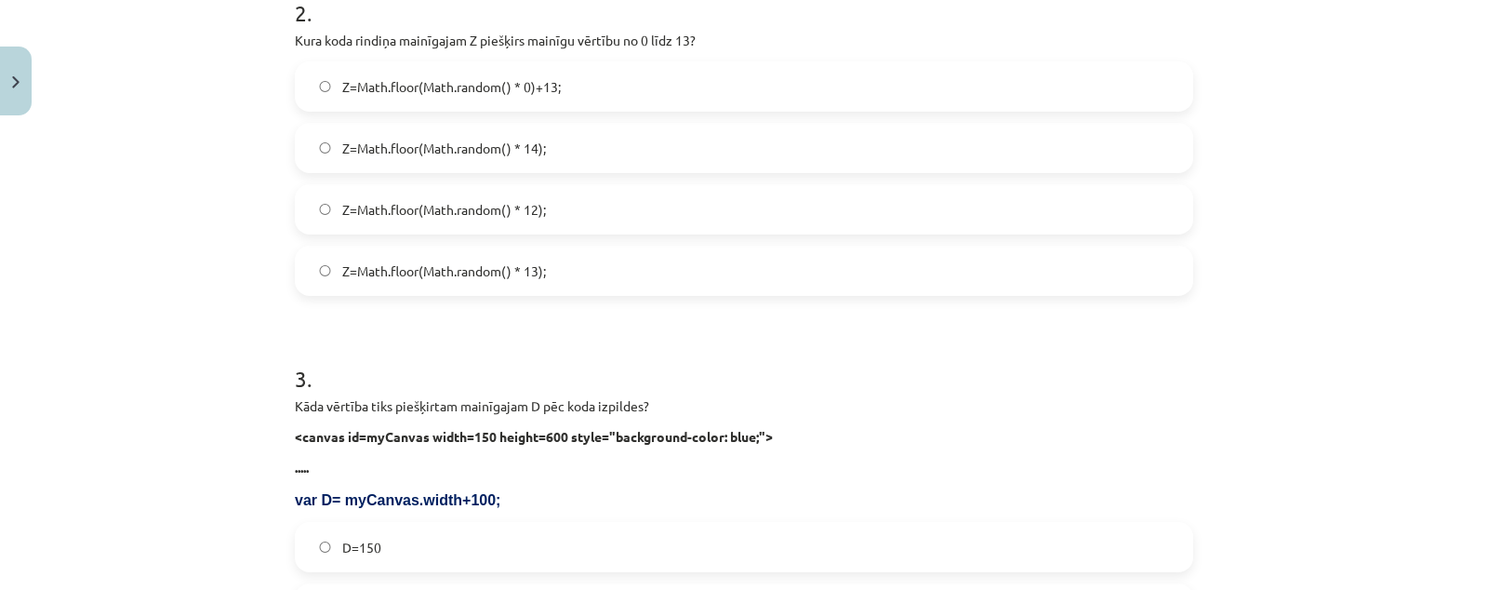
scroll to position [774, 0]
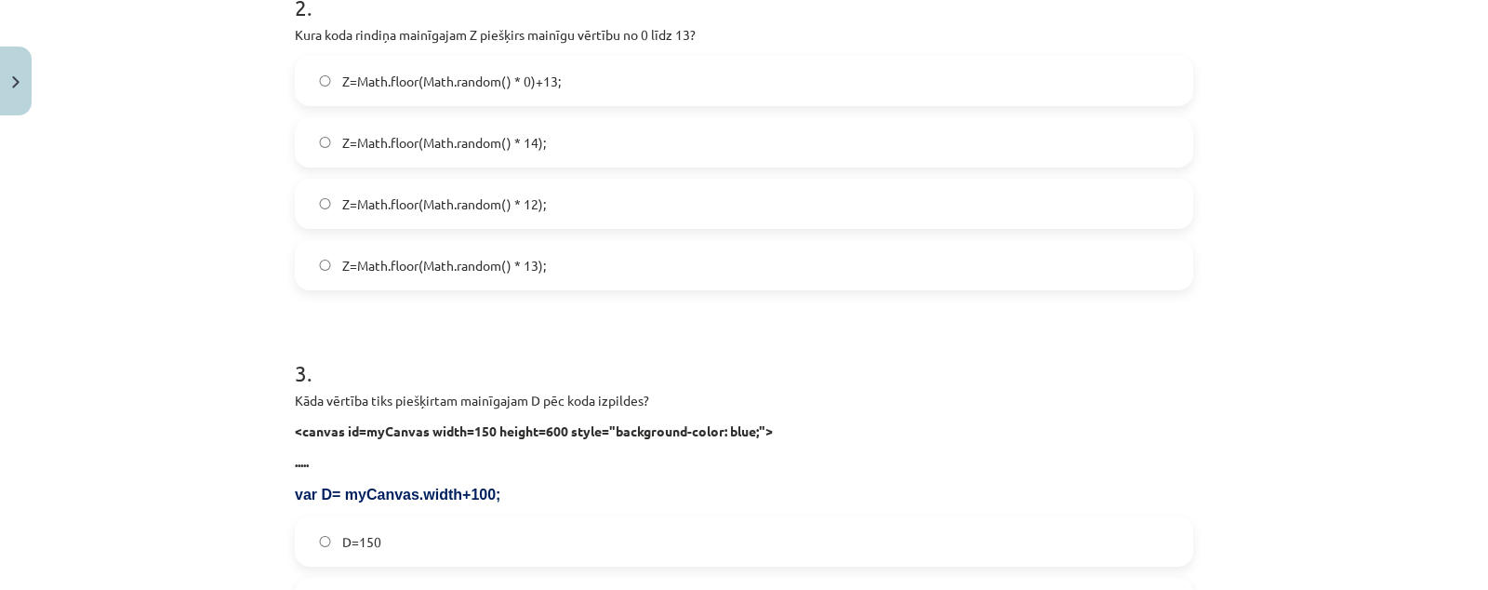
click at [568, 149] on label "Z=Math.floor(Math.random() * 14);" at bounding box center [744, 142] width 895 height 46
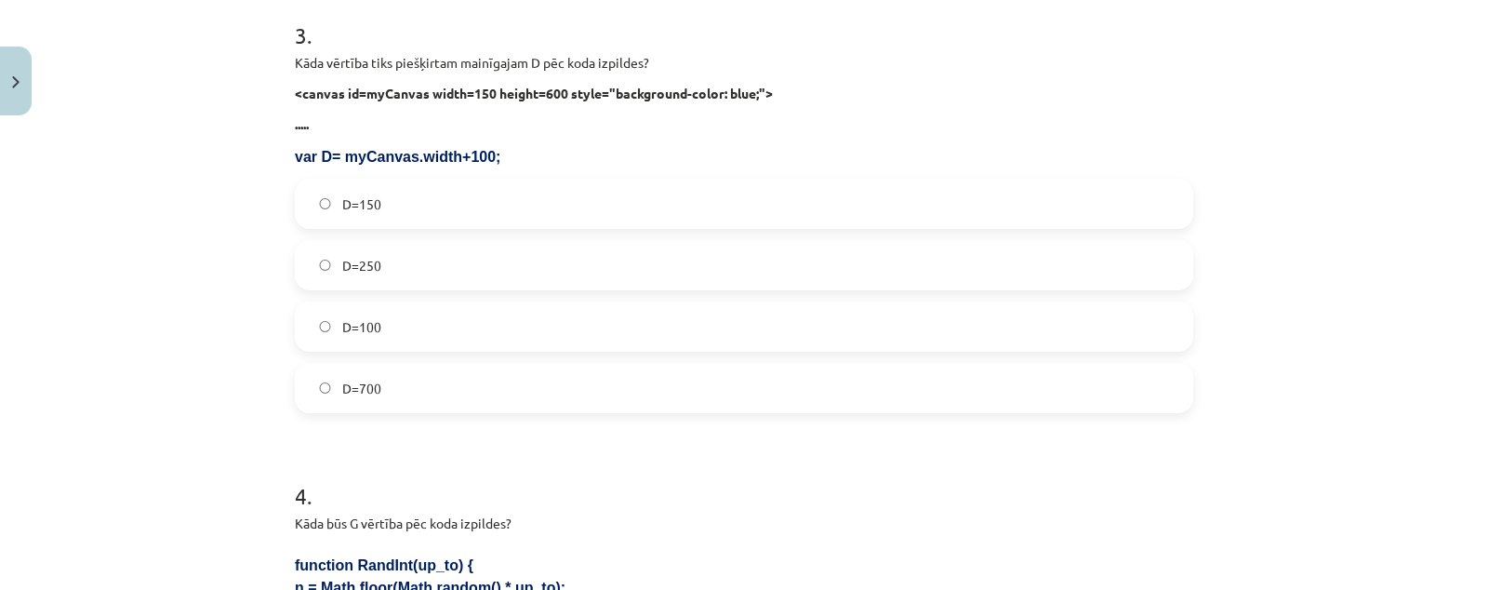
scroll to position [1122, 0]
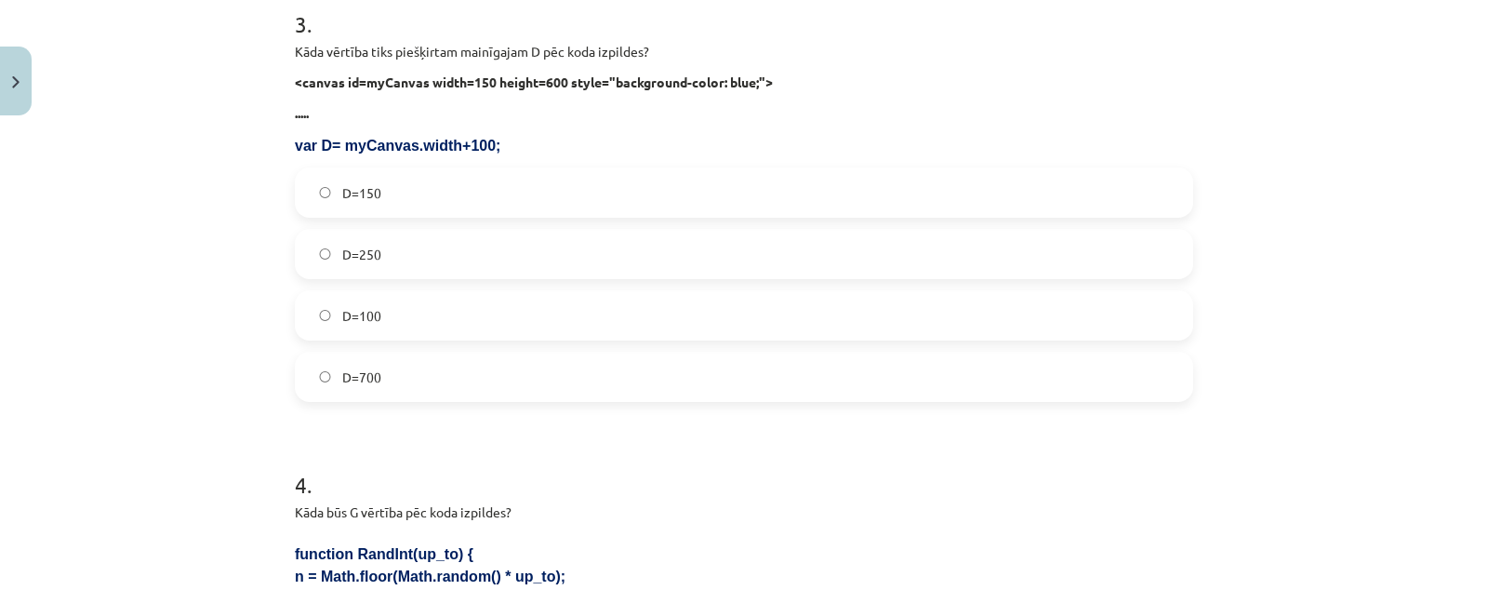
click at [471, 267] on label "D=250" at bounding box center [744, 254] width 895 height 46
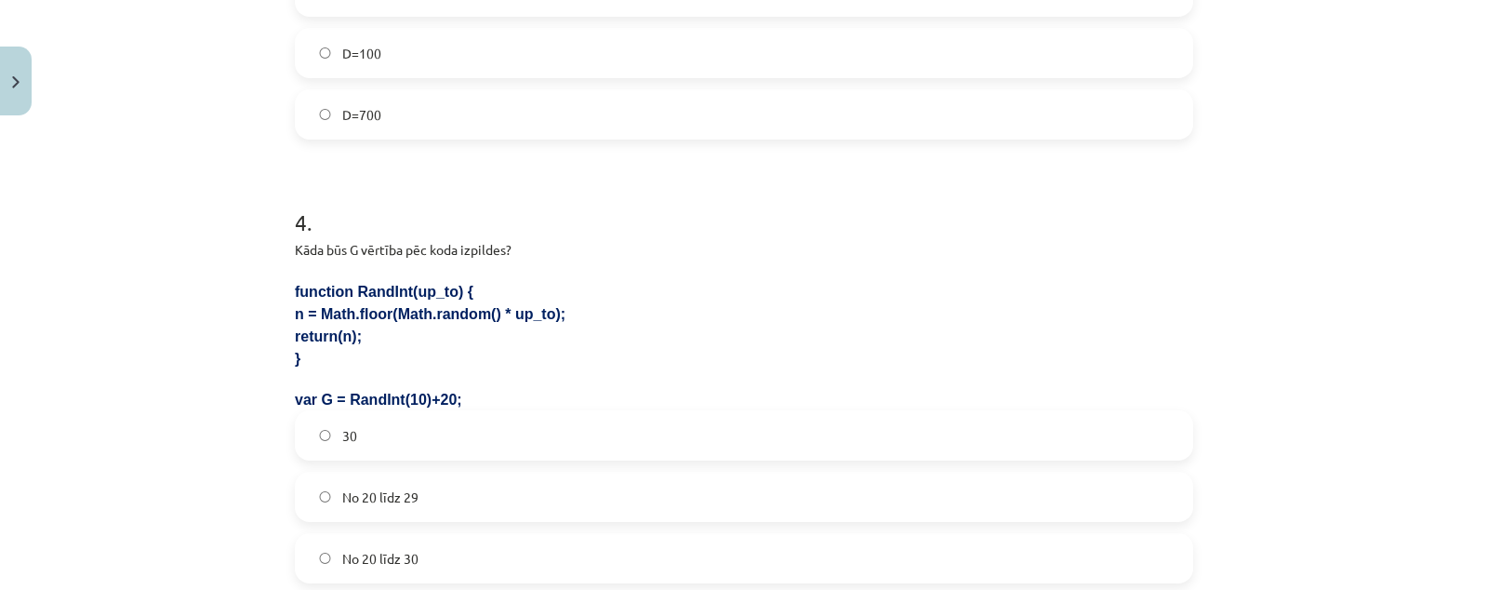
scroll to position [1471, 0]
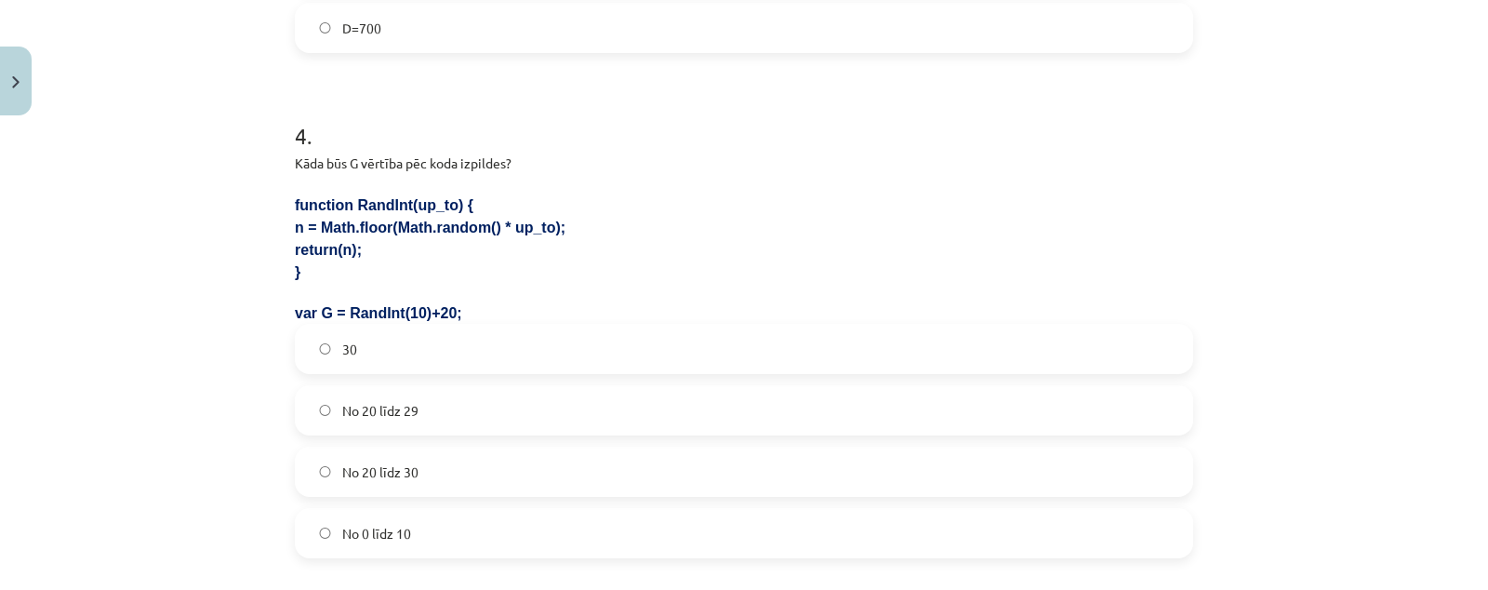
click at [456, 424] on label "No 20 līdz 29" at bounding box center [744, 410] width 895 height 46
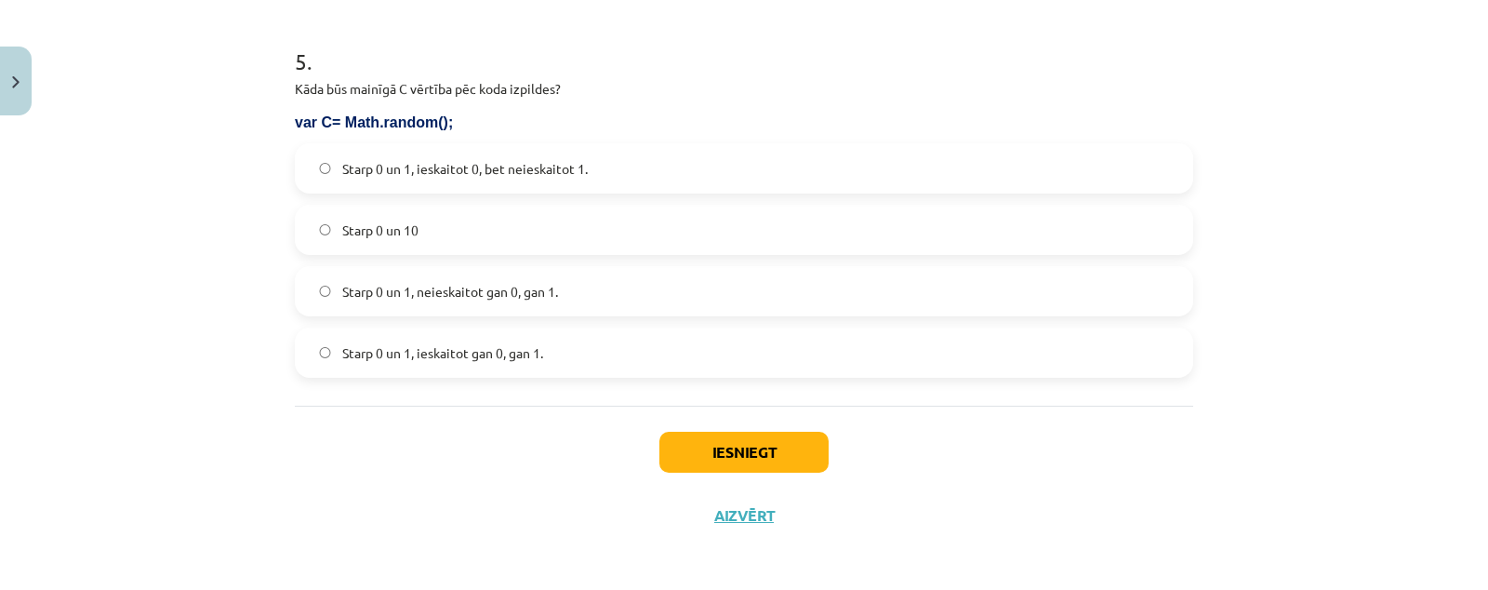
scroll to position [2052, 0]
drag, startPoint x: 590, startPoint y: 171, endPoint x: 591, endPoint y: 184, distance: 13.2
click at [590, 172] on label "Starp 0 un 1, ieskaitot 0, bet neieskaitot 1." at bounding box center [744, 166] width 895 height 46
click at [687, 444] on button "Iesniegt" at bounding box center [743, 450] width 169 height 41
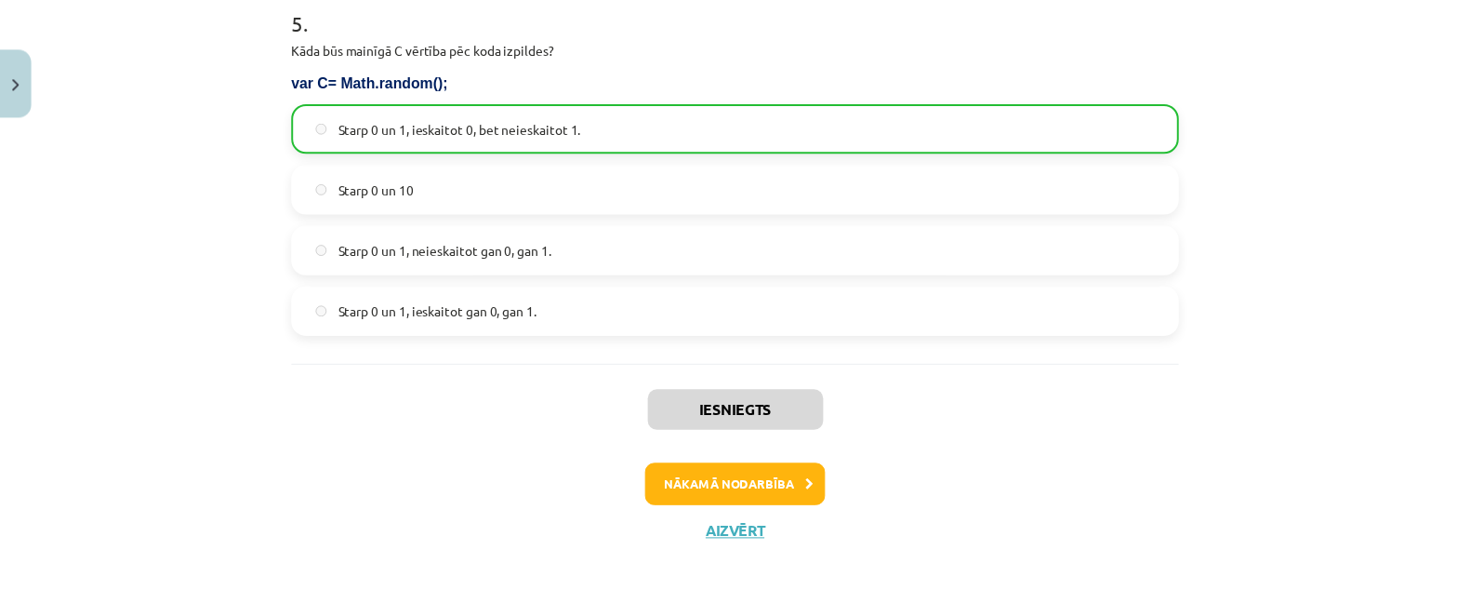
scroll to position [2111, 0]
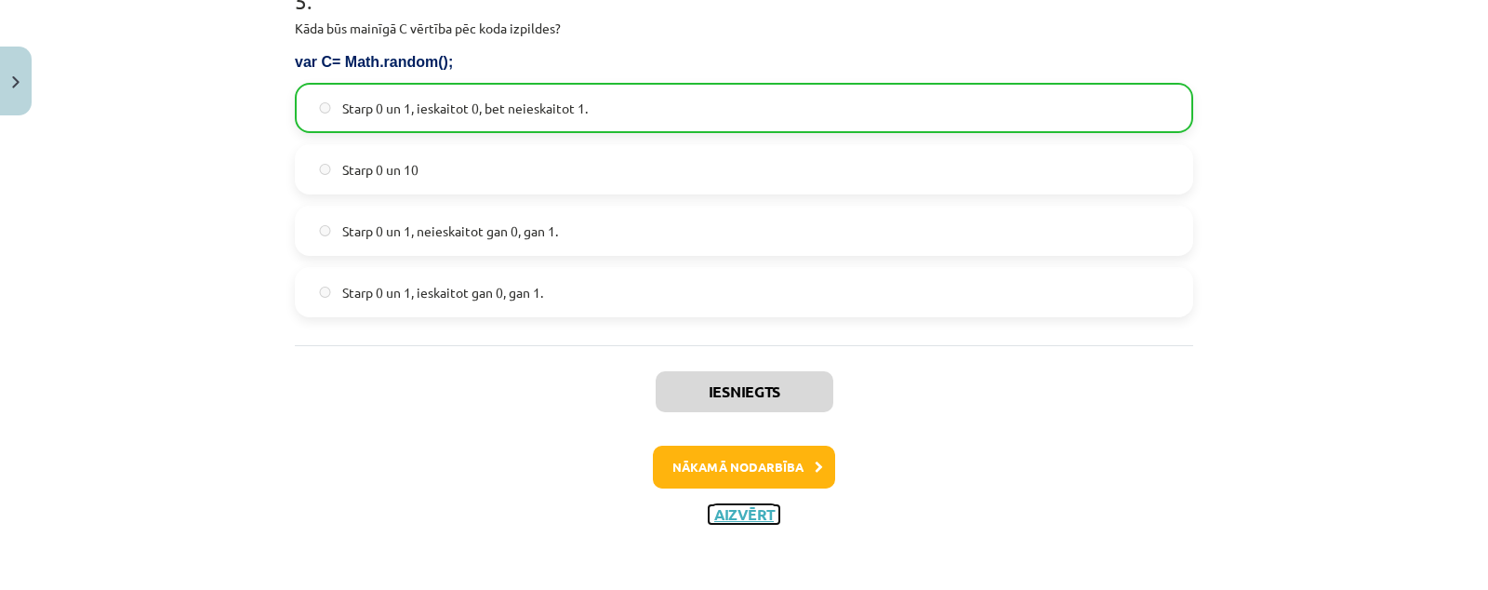
click at [730, 513] on button "Aizvērt" at bounding box center [744, 514] width 71 height 19
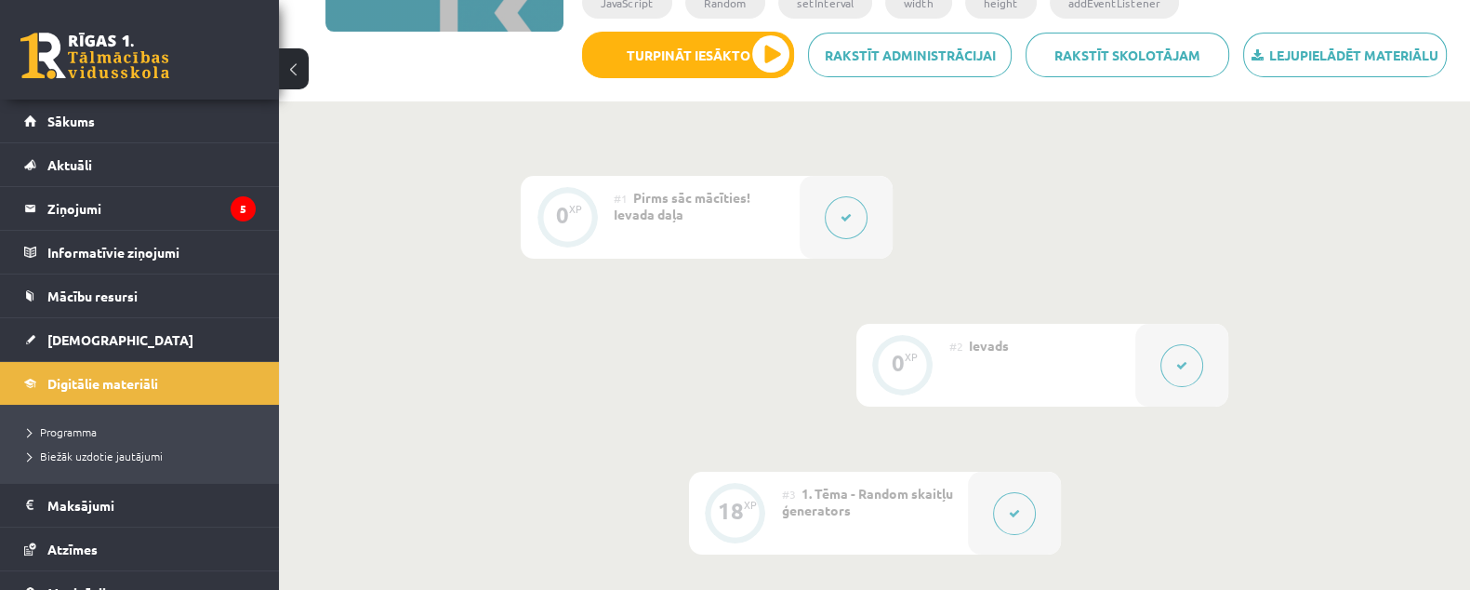
scroll to position [0, 0]
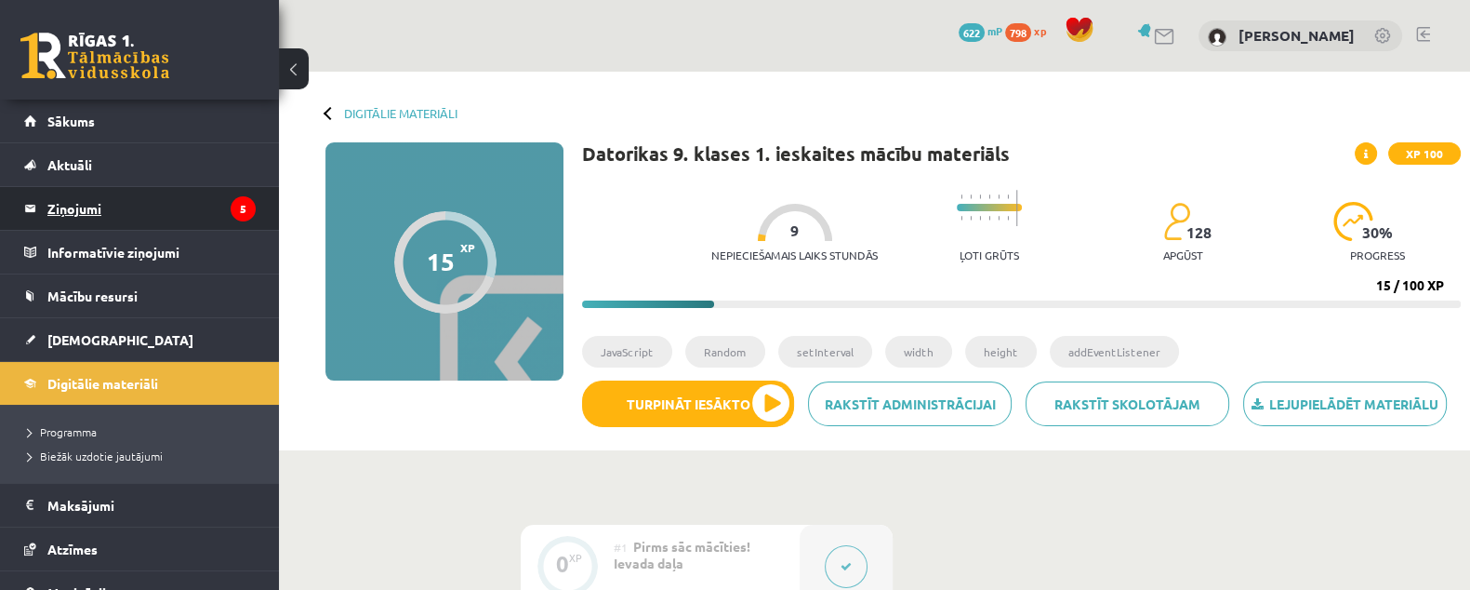
click at [159, 205] on legend "Ziņojumi 5" at bounding box center [151, 208] width 208 height 43
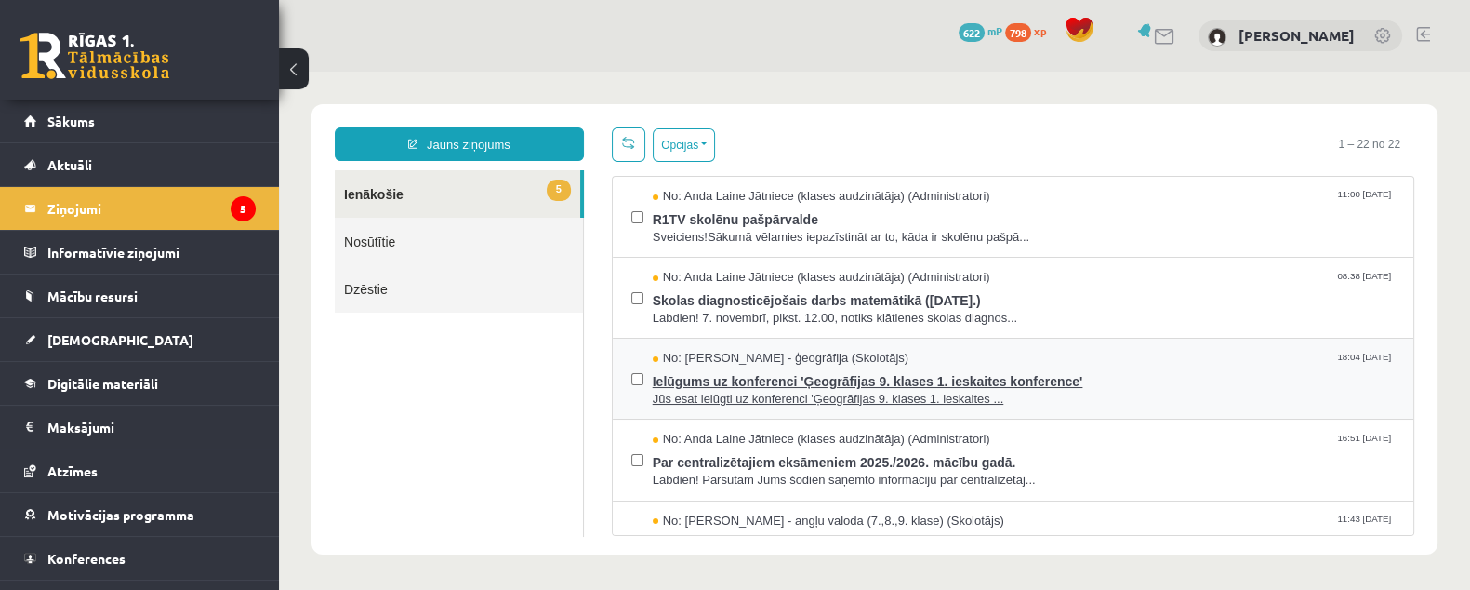
click at [1116, 367] on span "Ielūgums uz konferenci 'Ģeogrāfijas 9. klases 1. ieskaites konference'" at bounding box center [1024, 378] width 742 height 23
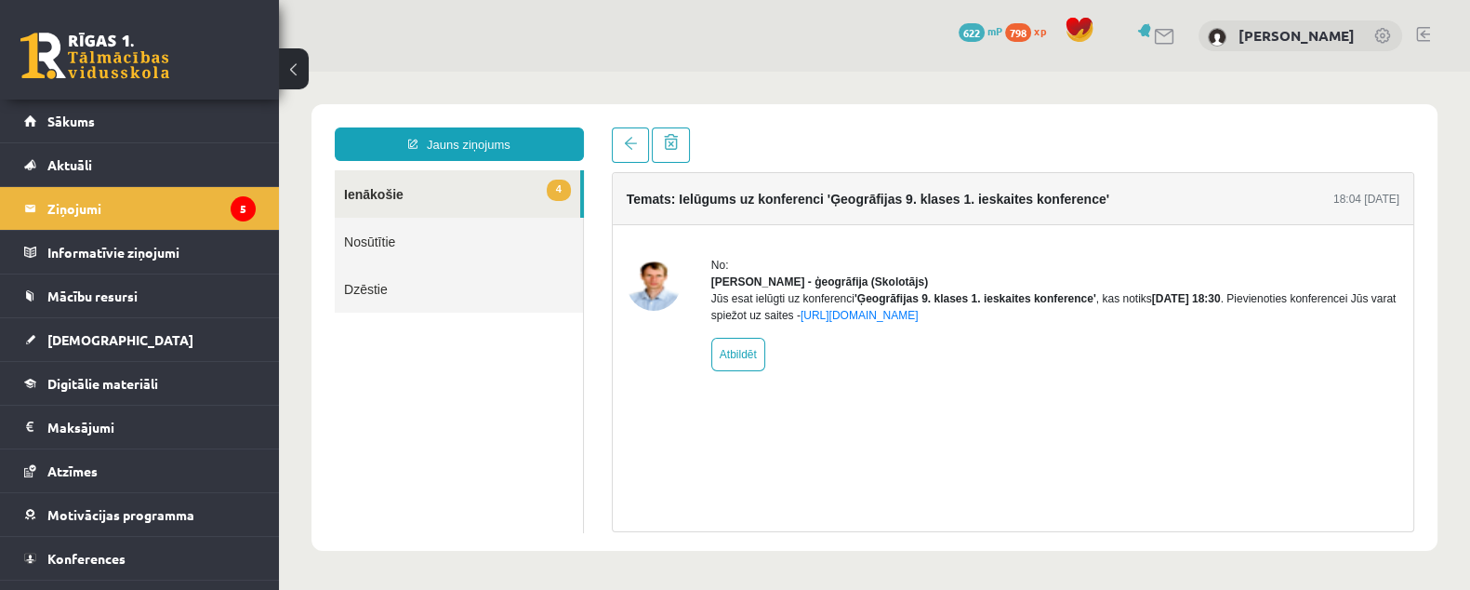
click at [462, 184] on link "4 Ienākošie" at bounding box center [457, 193] width 245 height 47
click at [206, 212] on legend "Ziņojumi 5" at bounding box center [151, 208] width 208 height 43
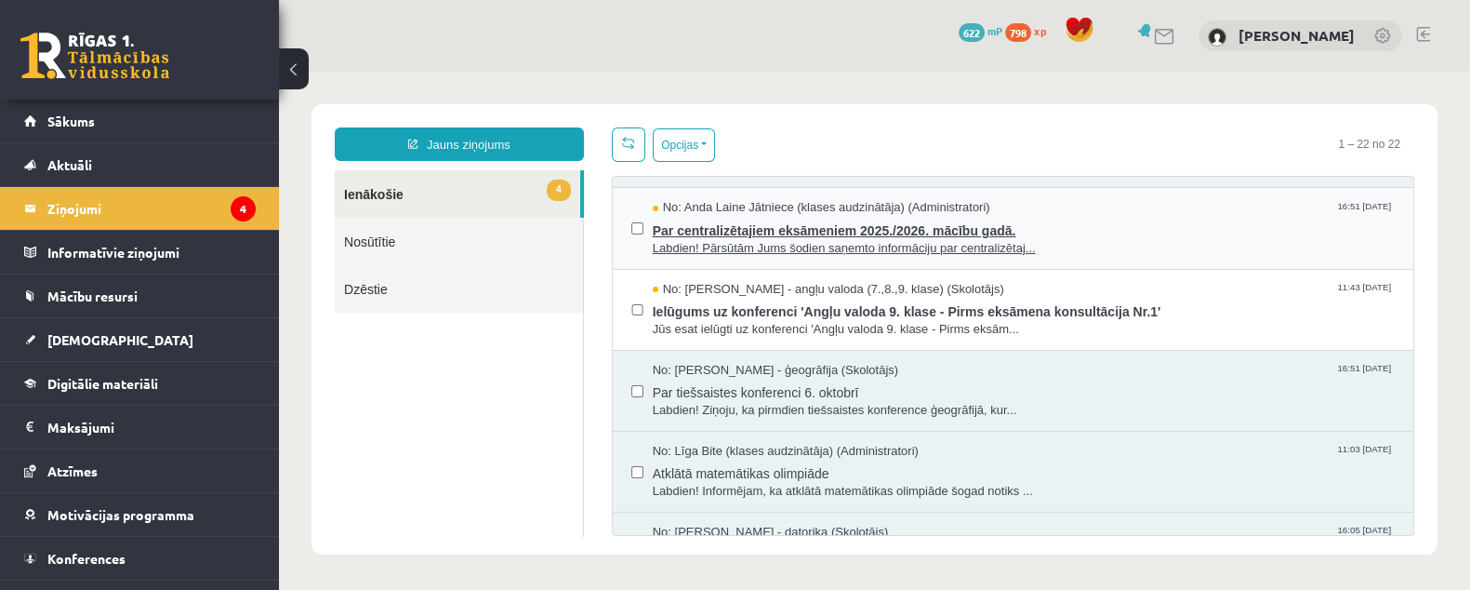
click at [1108, 211] on div "No: Anda Laine Jātniece (klases audzinātāja) (Administratori) 16:51 06/10/2025" at bounding box center [1024, 208] width 742 height 18
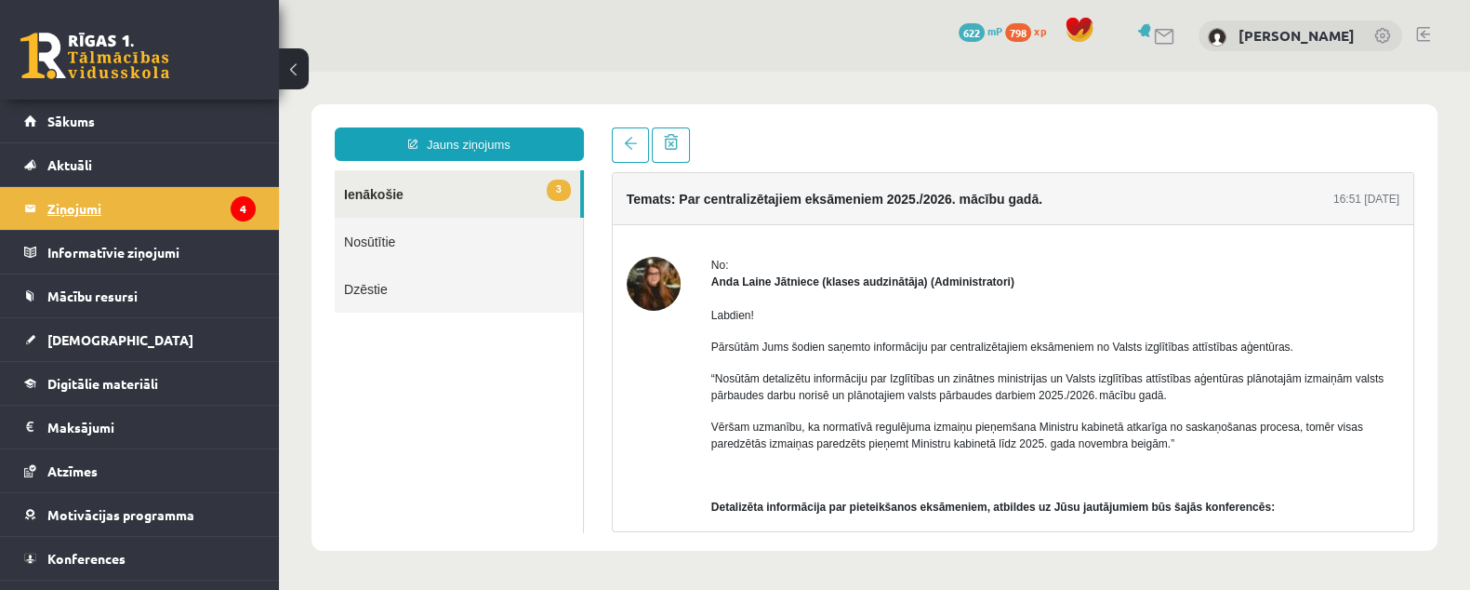
click at [191, 187] on legend "Ziņojumi 4" at bounding box center [151, 208] width 208 height 43
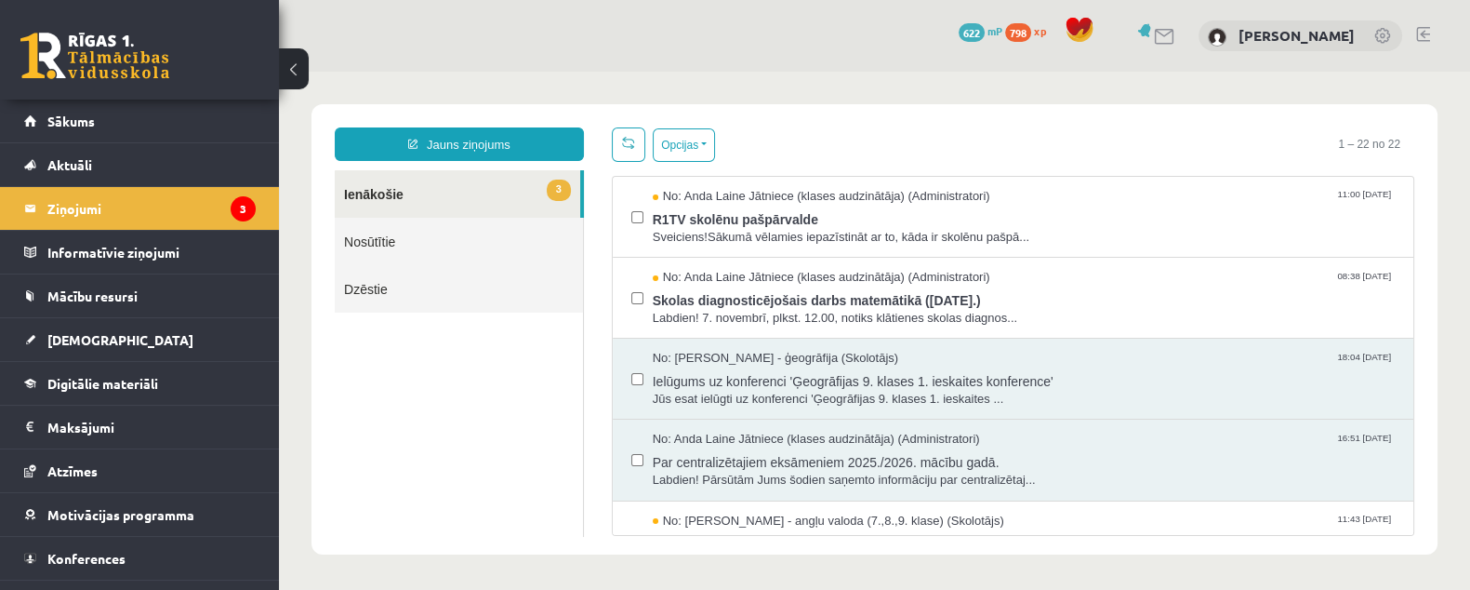
scroll to position [115, 0]
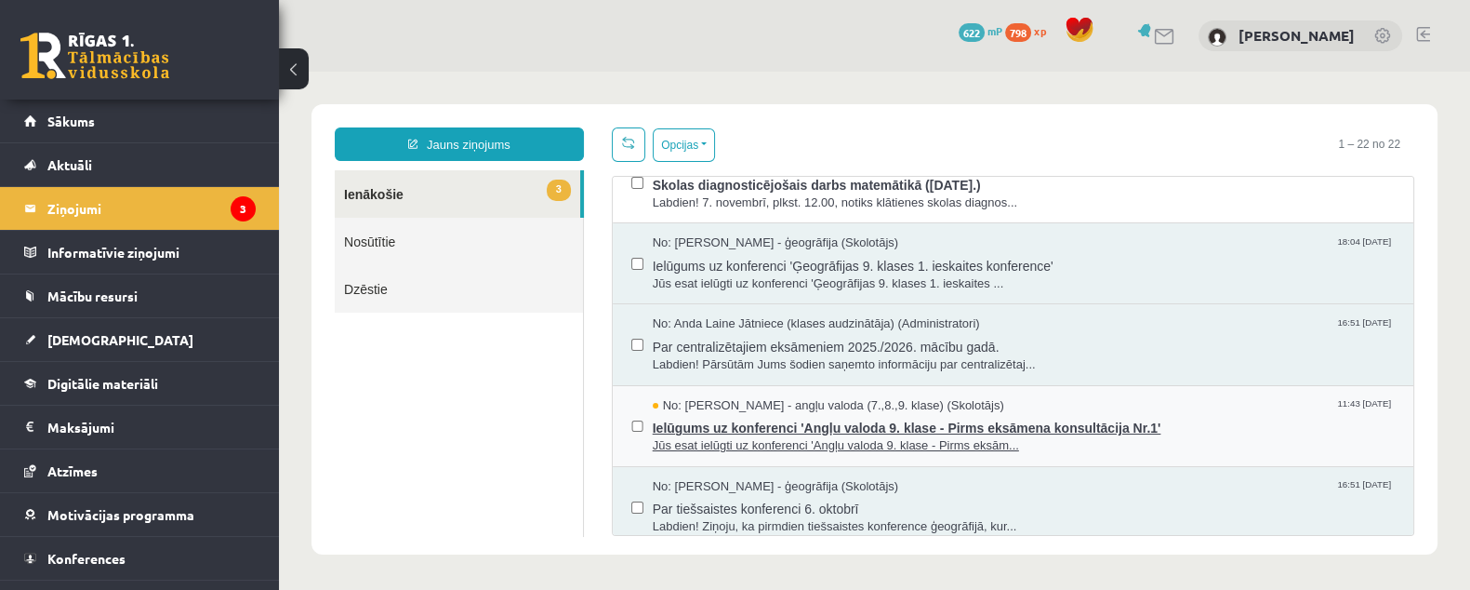
click at [1166, 430] on span "Ielūgums uz konferenci 'Angļu valoda 9. klase - Pirms eksāmena konsultācija Nr.…" at bounding box center [1024, 425] width 742 height 23
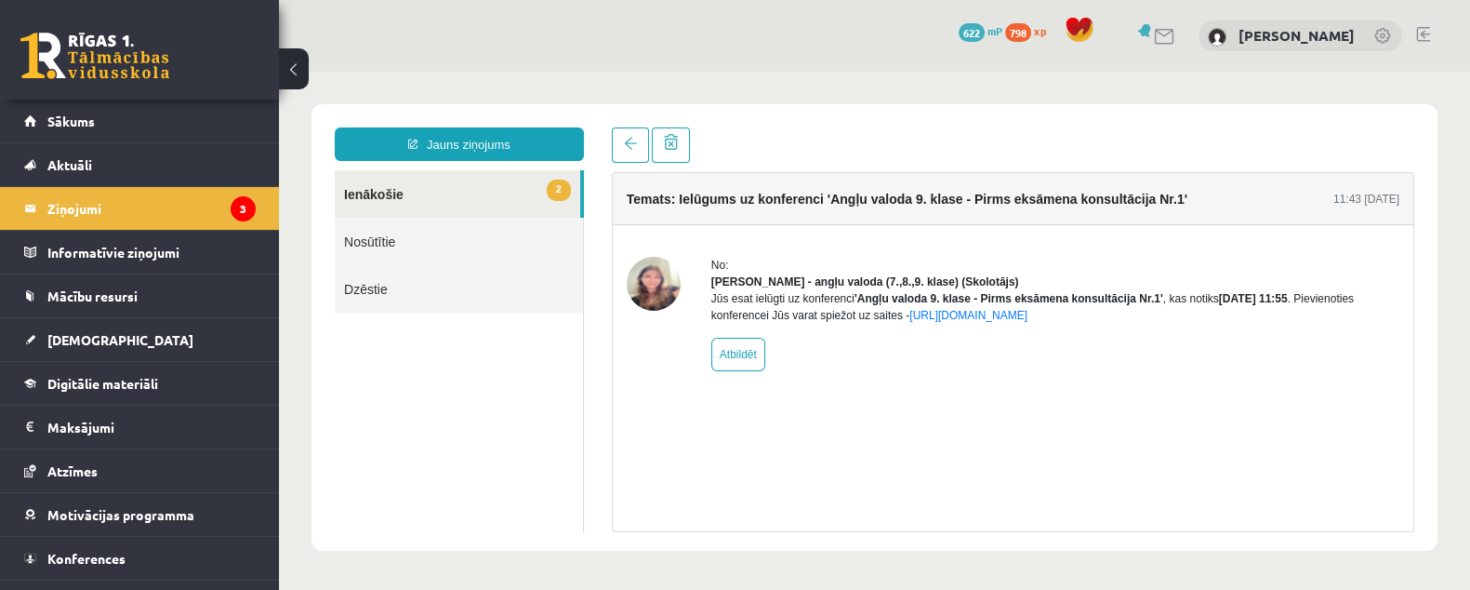
scroll to position [0, 0]
click at [251, 206] on li "Ziņojumi 3" at bounding box center [139, 208] width 279 height 44
click at [108, 207] on legend "Ziņojumi 3" at bounding box center [151, 208] width 208 height 43
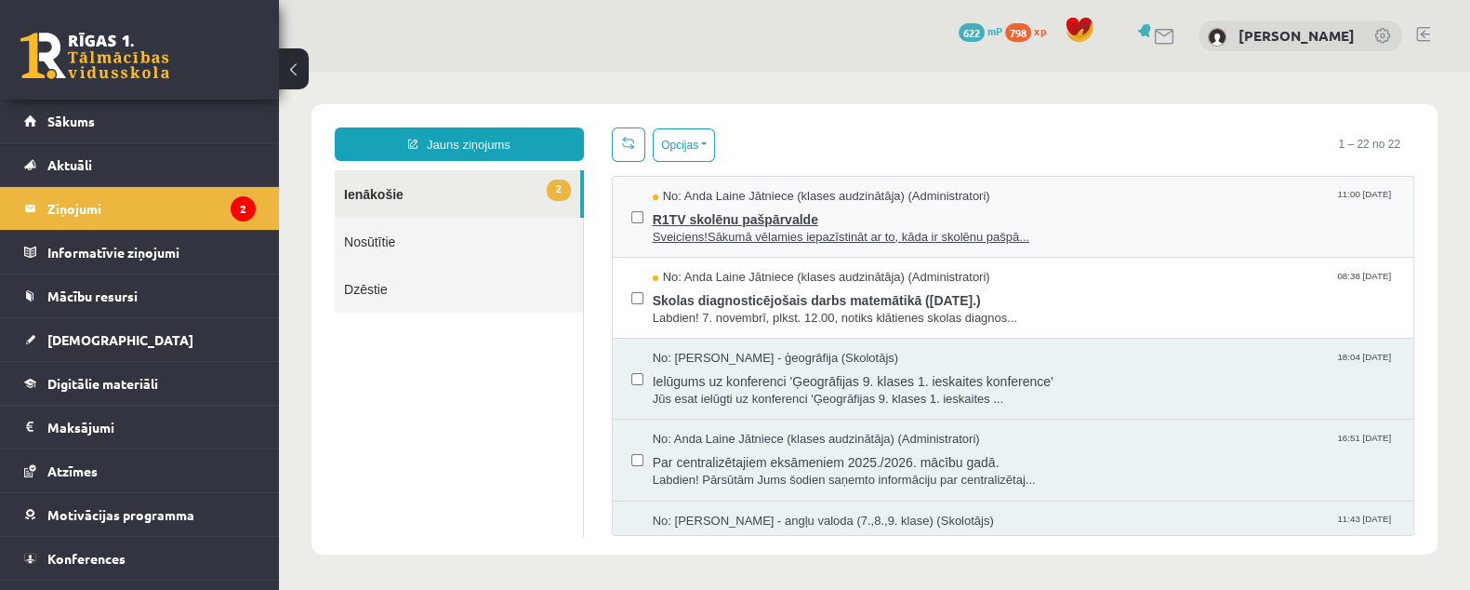
click at [1074, 230] on span "Sveiciens!Sākumā vēlamies iepazīstināt ar to, kāda ir skolēnu pašpā..." at bounding box center [1024, 238] width 742 height 18
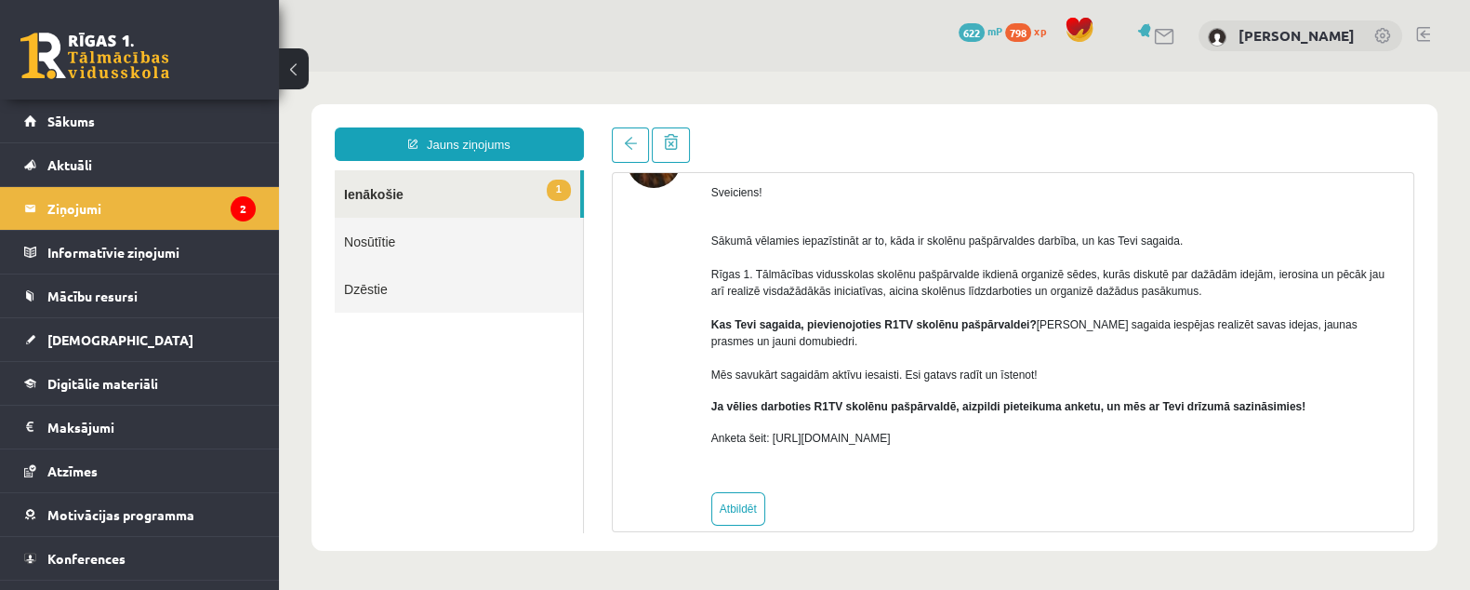
scroll to position [148, 0]
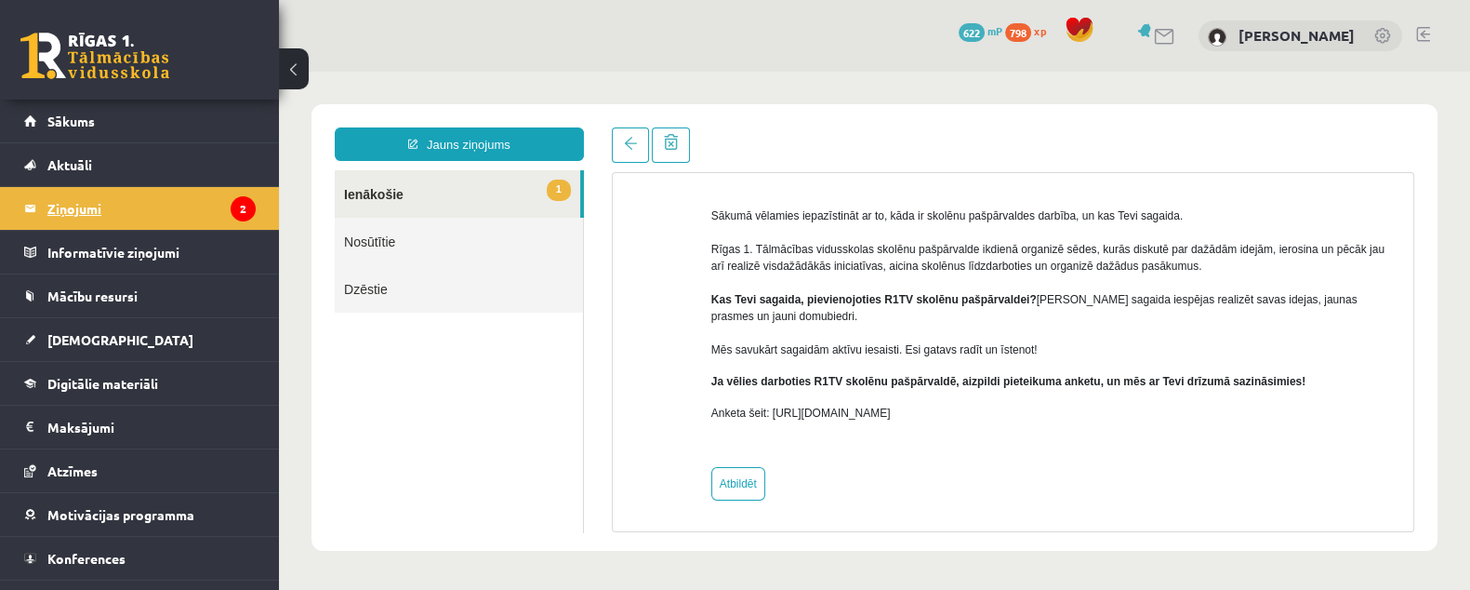
click at [205, 197] on legend "Ziņojumi 2" at bounding box center [151, 208] width 208 height 43
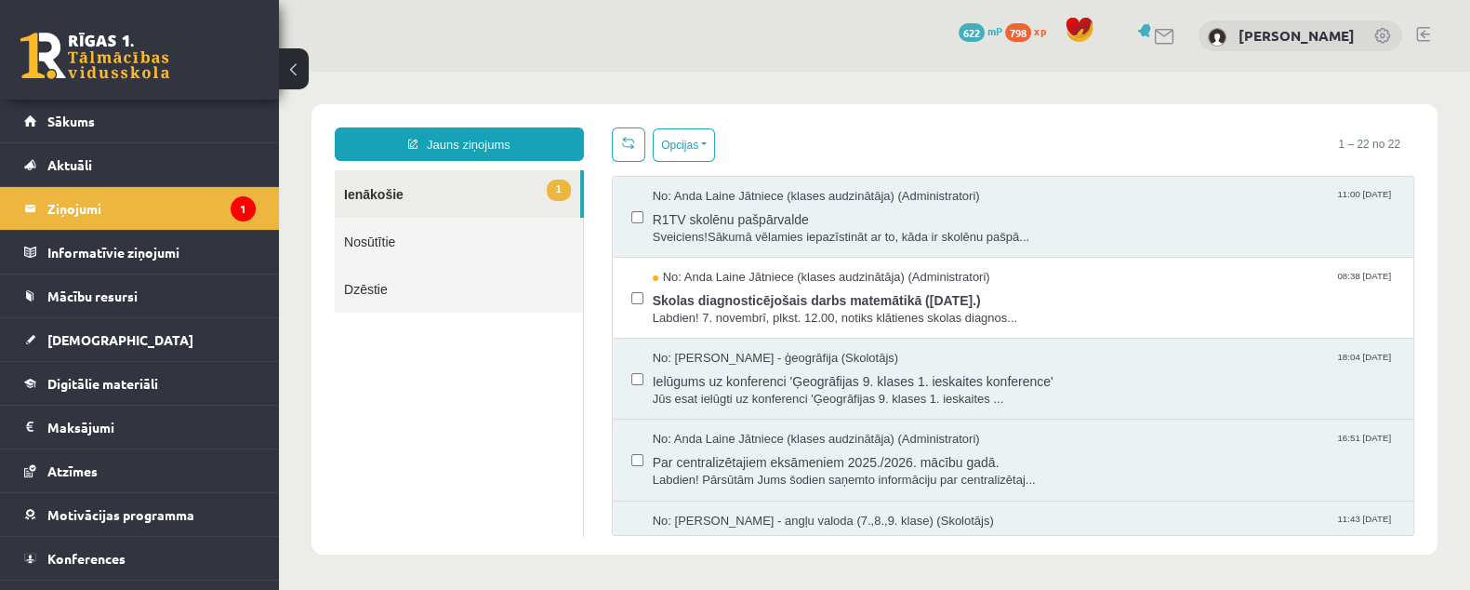
scroll to position [0, 0]
click at [1112, 272] on div "No: Anda Laine Jātniece (klases audzinātāja) (Administratori) 08:38 08/10/2025" at bounding box center [1024, 278] width 742 height 18
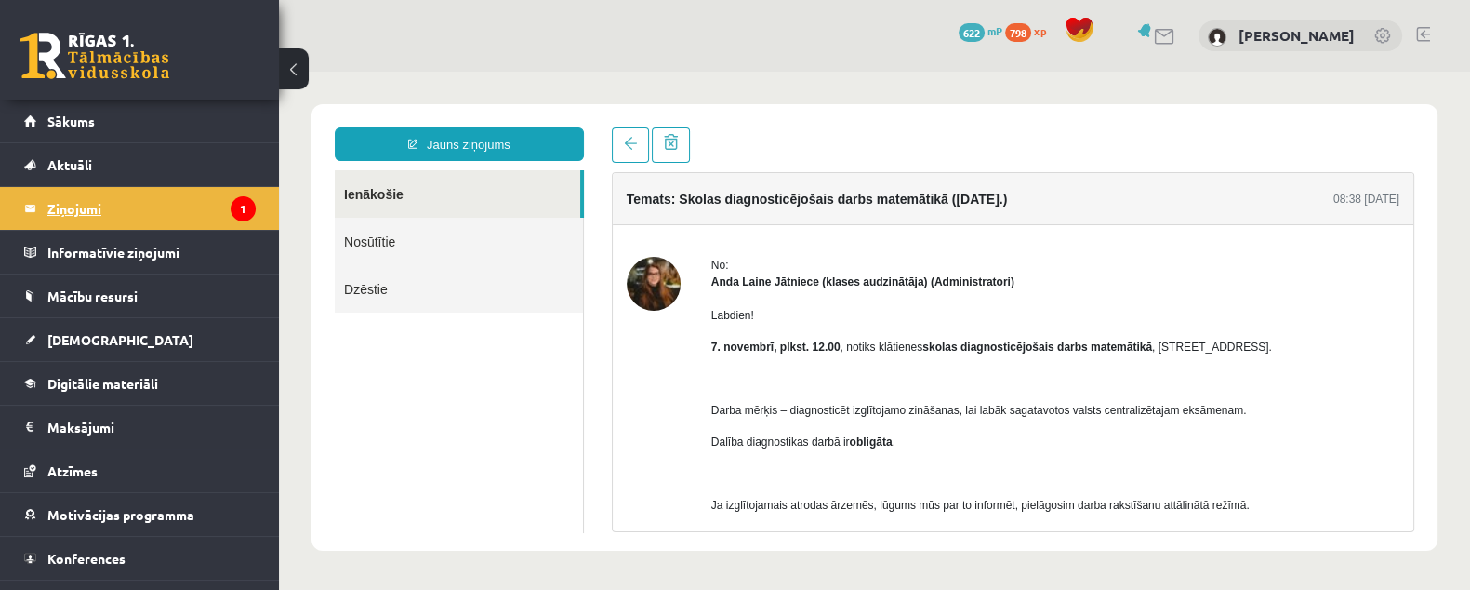
click at [213, 201] on legend "Ziņojumi 1" at bounding box center [151, 208] width 208 height 43
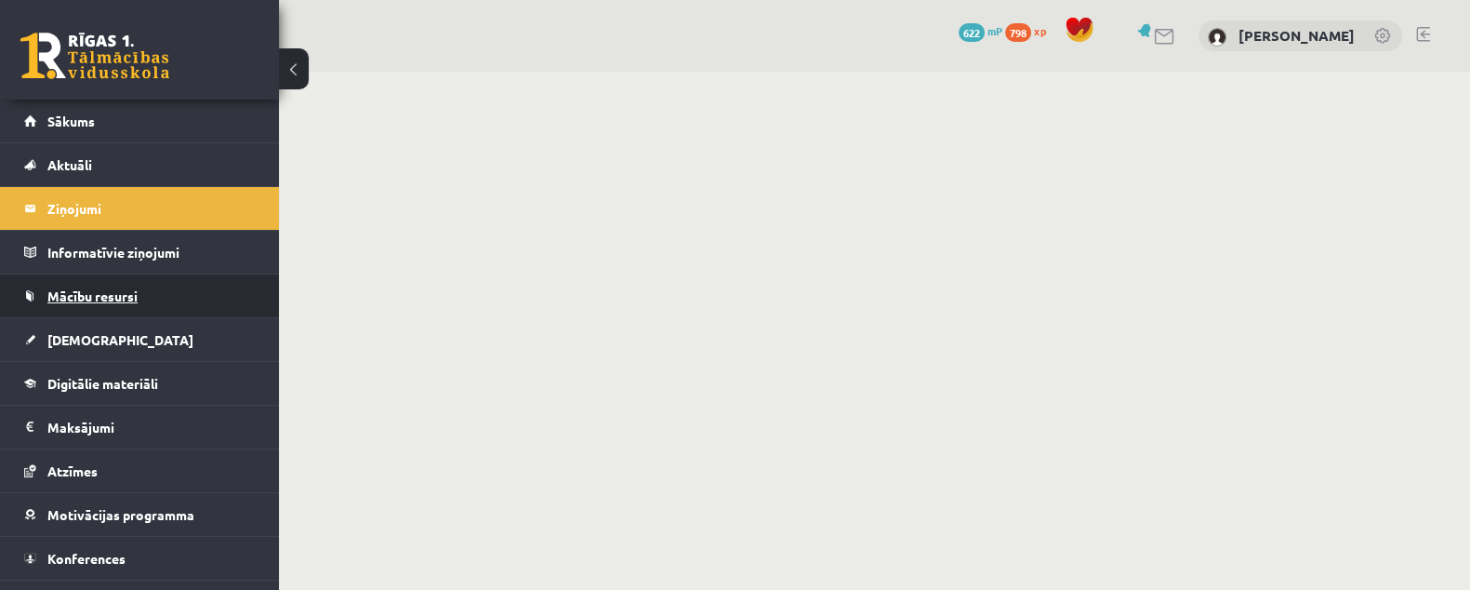
click at [162, 304] on link "Mācību resursi" at bounding box center [140, 295] width 232 height 43
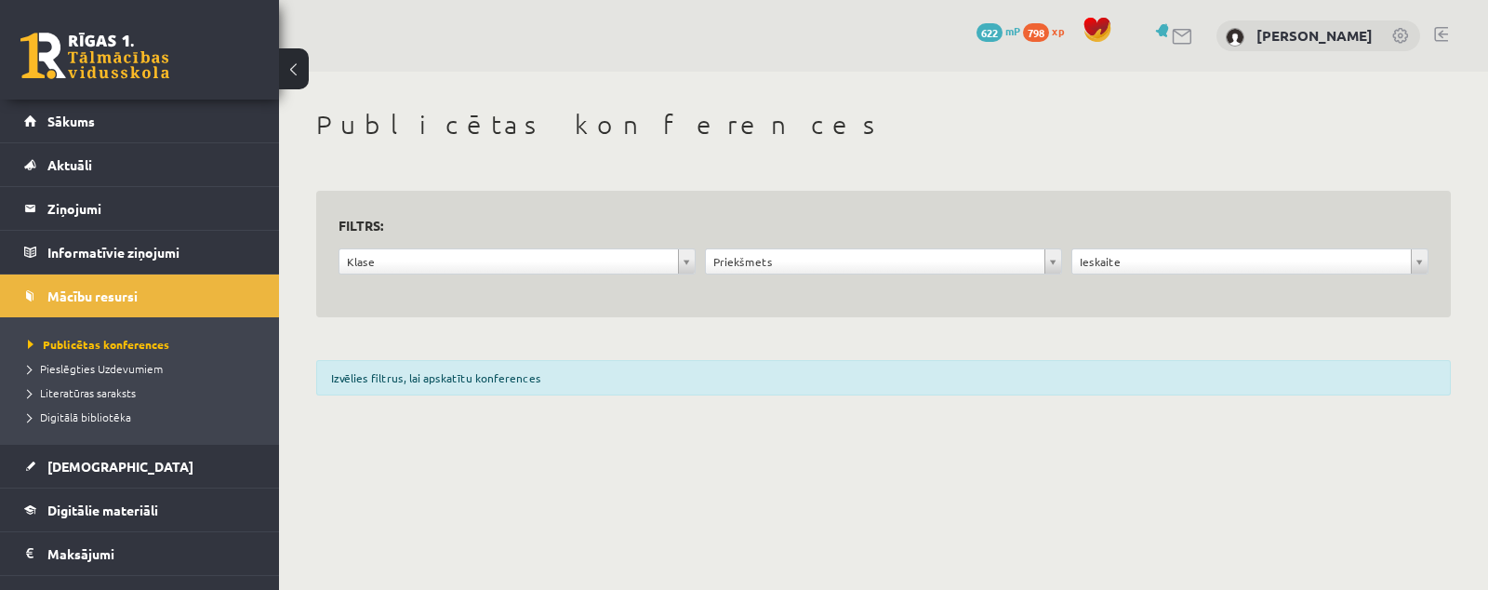
click at [700, 265] on div "**********" at bounding box center [883, 265] width 366 height 35
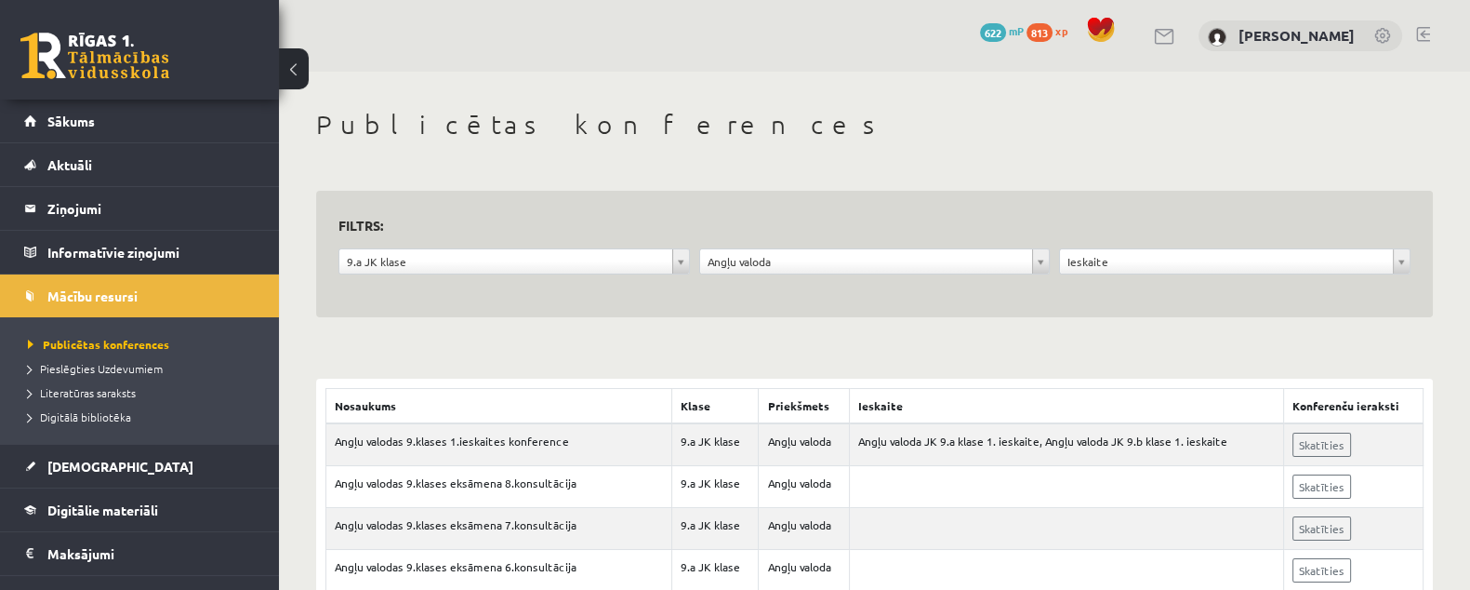
click at [1145, 245] on form "**********" at bounding box center [874, 254] width 1072 height 83
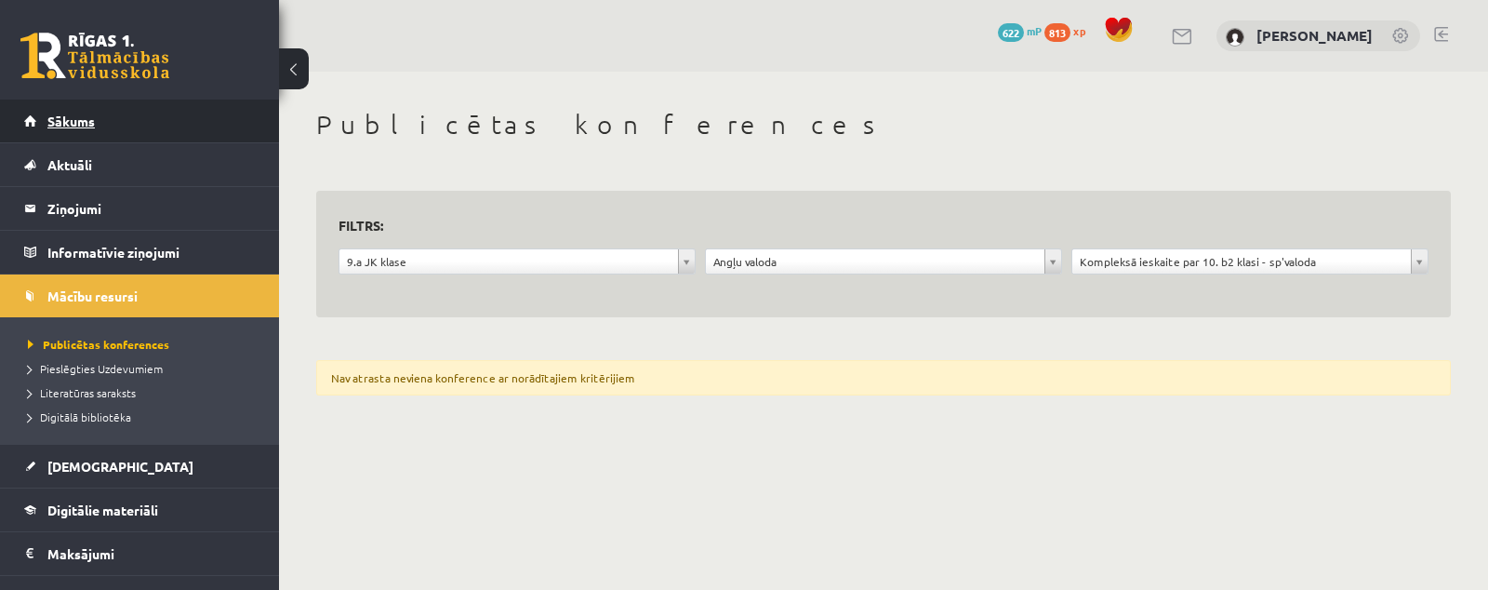
click at [148, 135] on link "Sākums" at bounding box center [140, 121] width 232 height 43
